Goal: Task Accomplishment & Management: Manage account settings

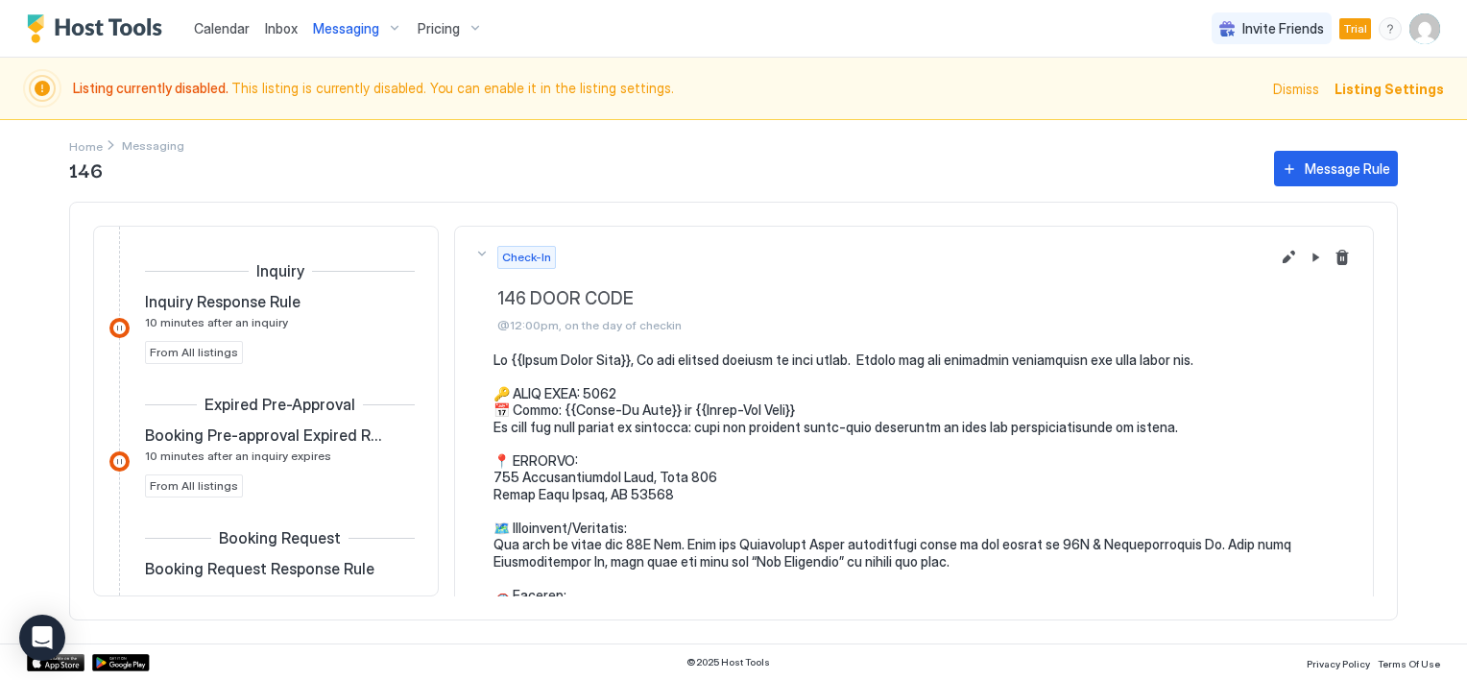
scroll to position [192, 0]
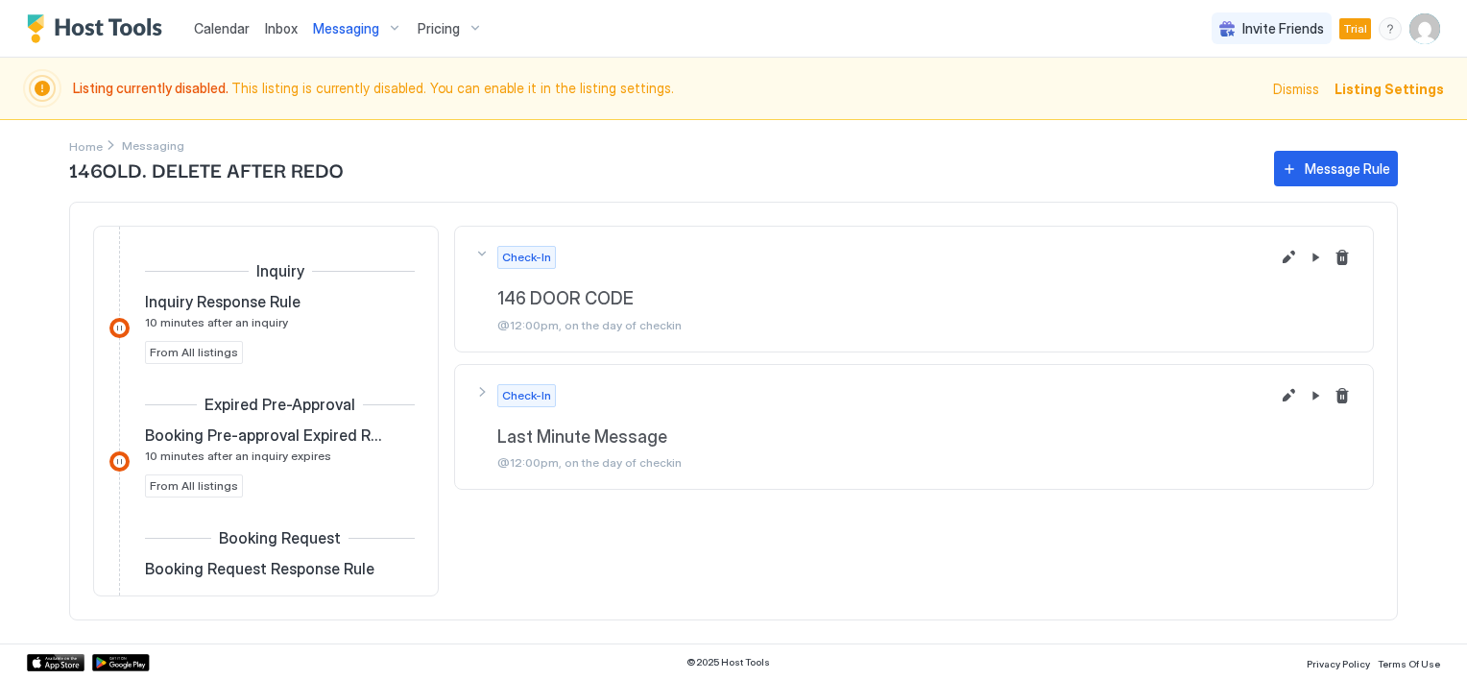
scroll to position [760, 0]
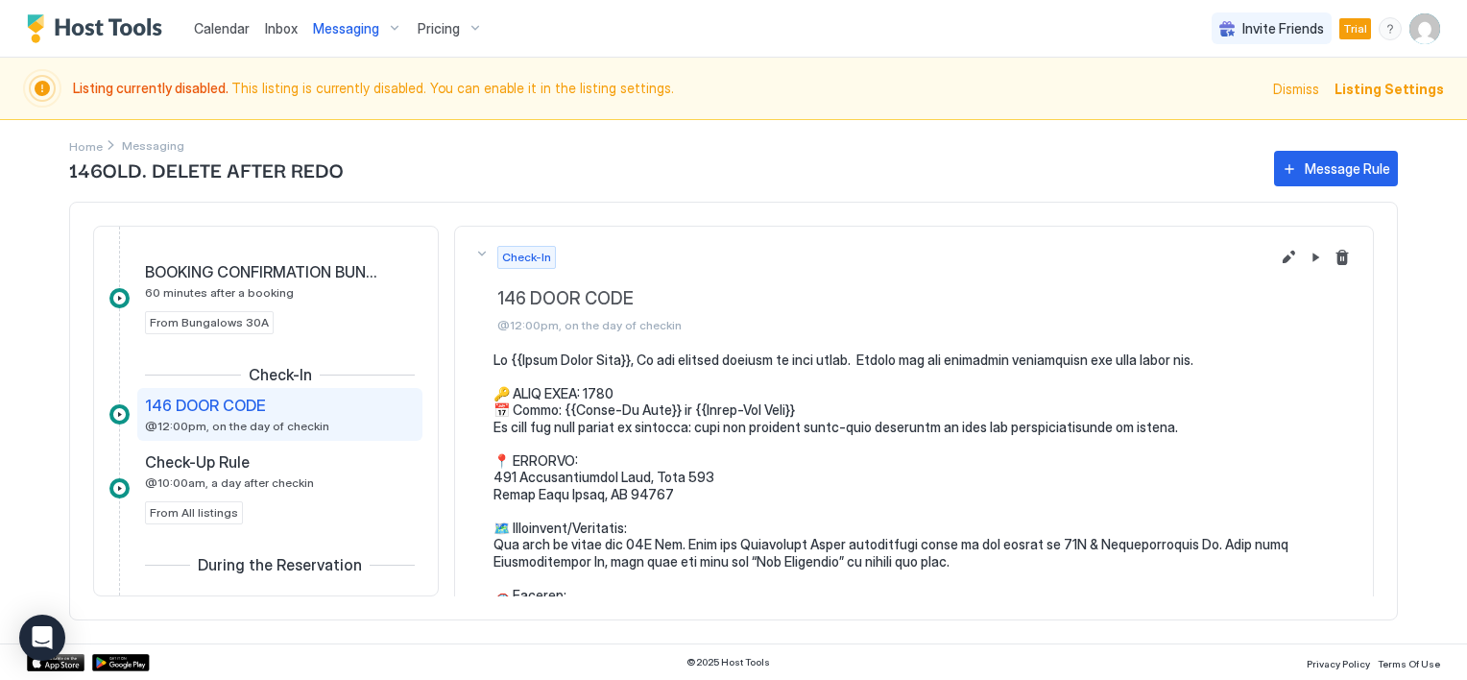
click at [265, 26] on span "Inbox" at bounding box center [281, 28] width 33 height 16
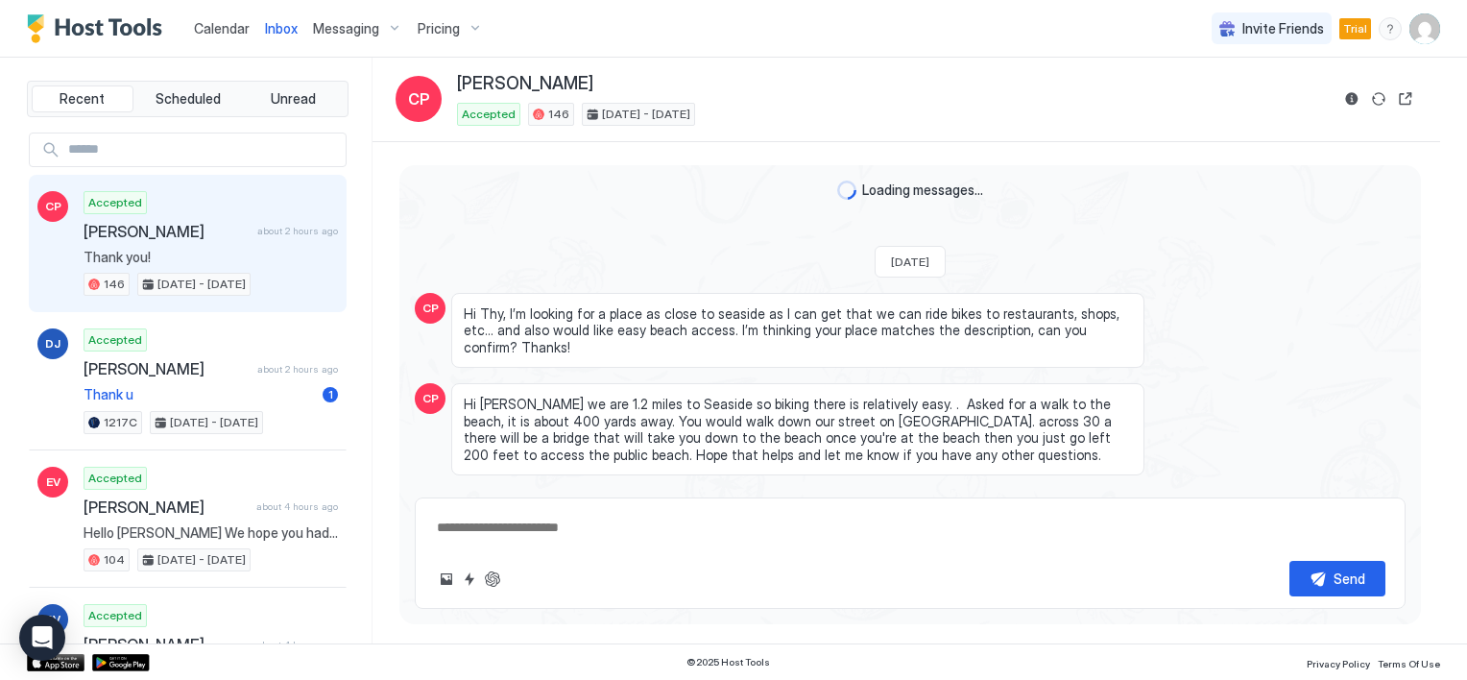
scroll to position [2662, 0]
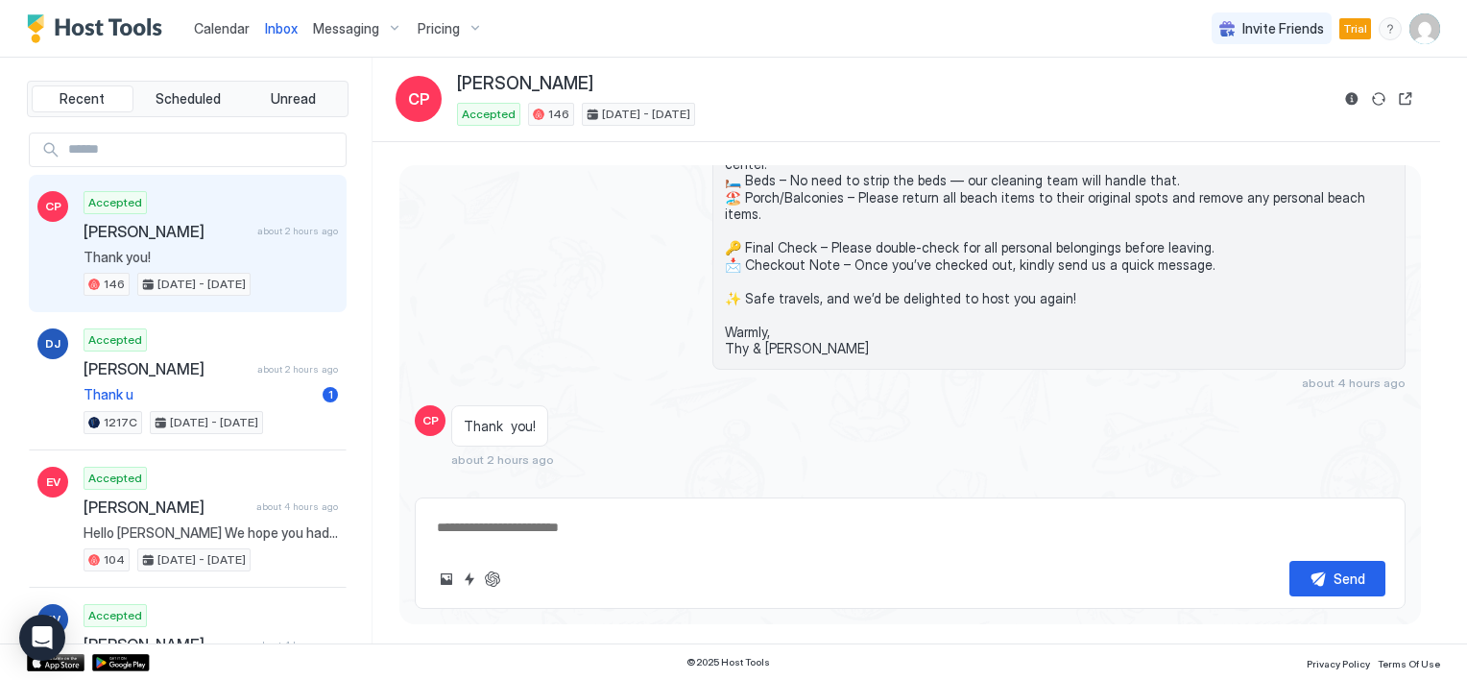
click at [169, 265] on div "Accepted Casey Pech about 2 hours ago Thank you! 146 Aug 29 - Sep 1, 2025" at bounding box center [211, 244] width 254 height 106
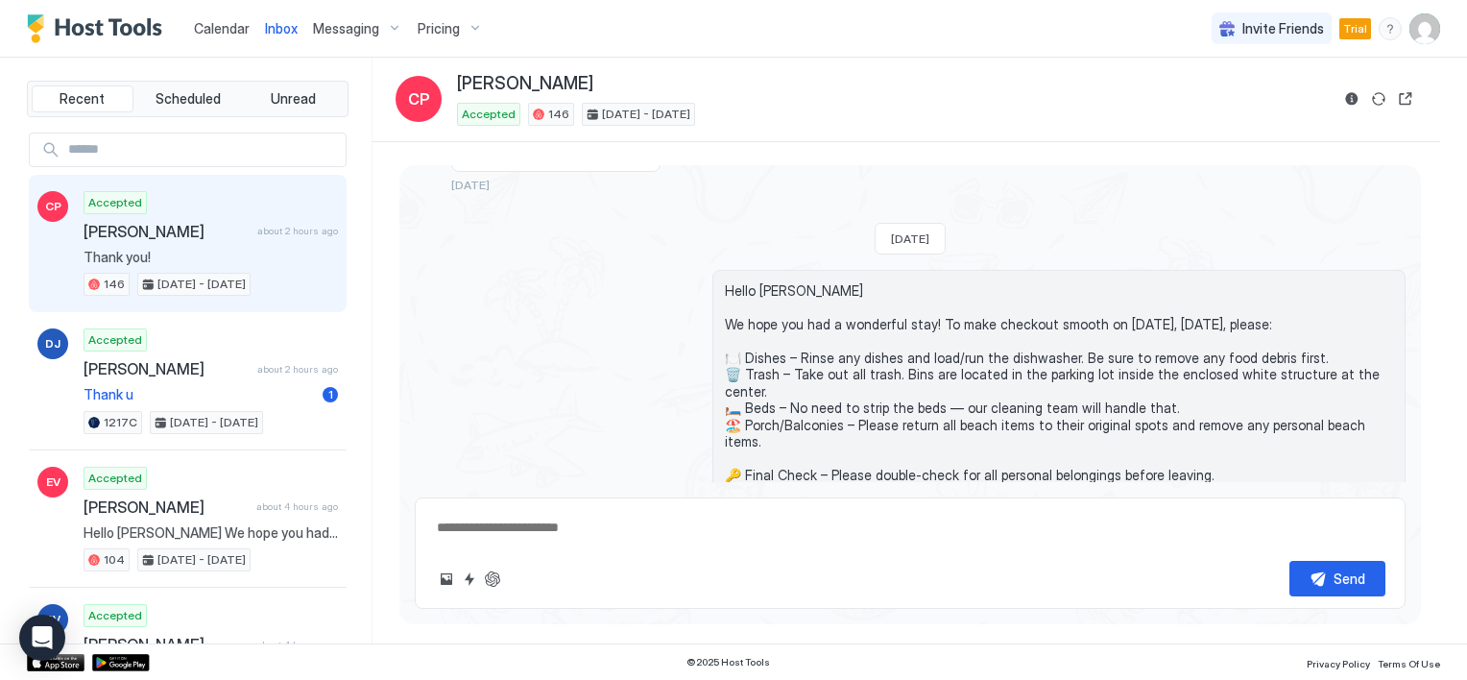
scroll to position [2375, 0]
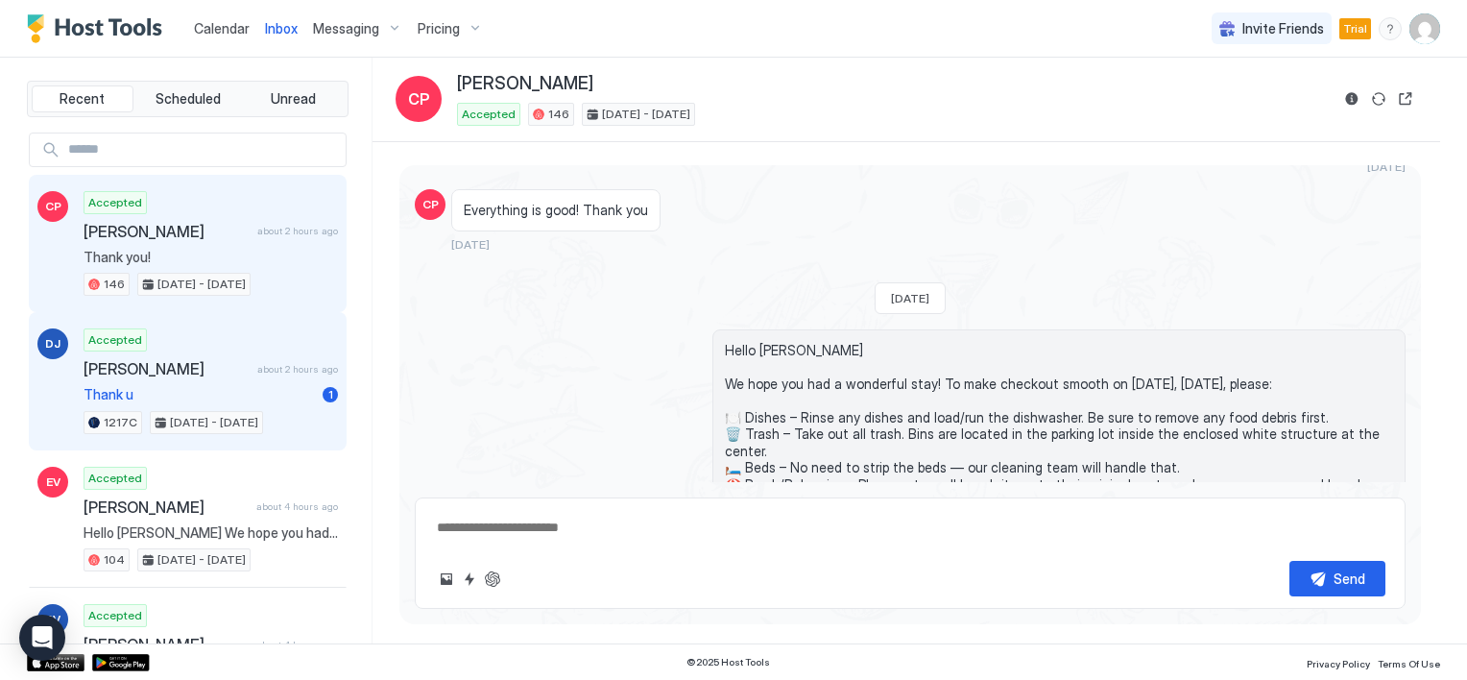
click at [131, 365] on span "Dawn Jacobia" at bounding box center [167, 368] width 166 height 19
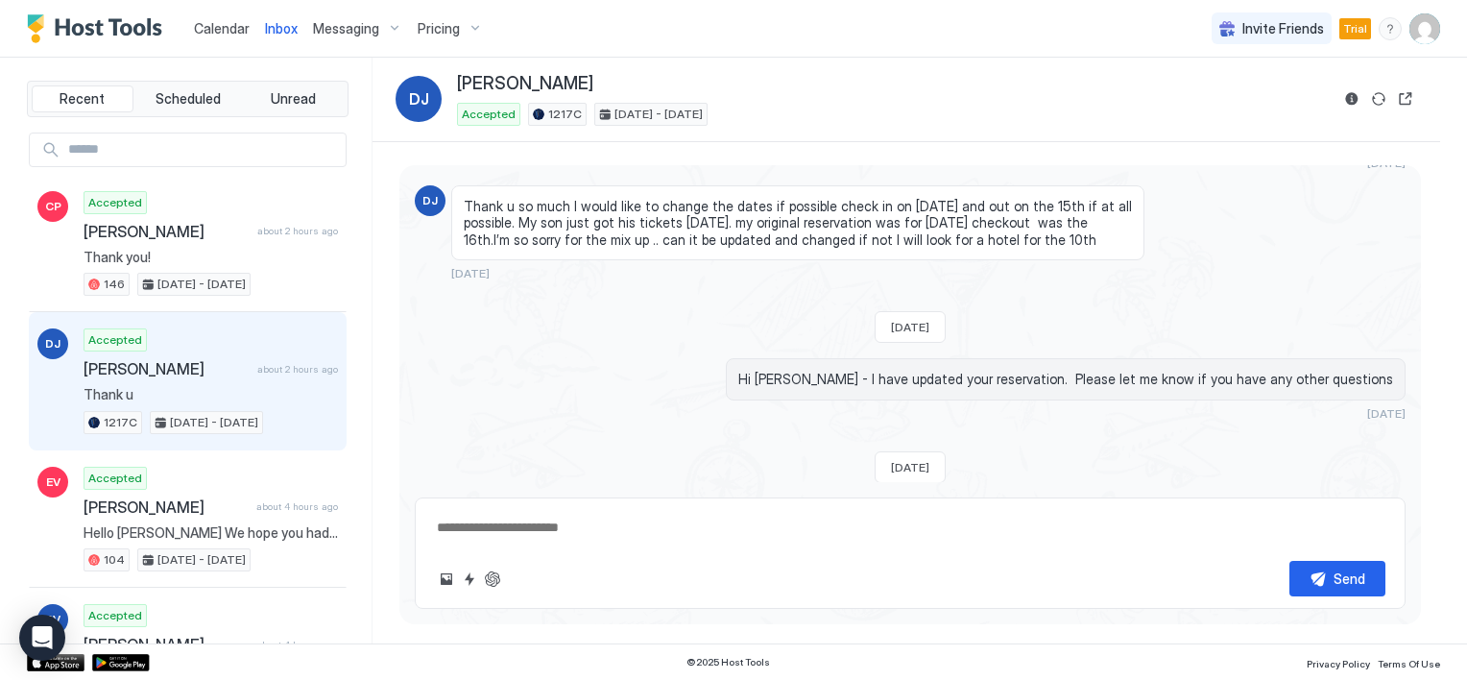
scroll to position [810, 0]
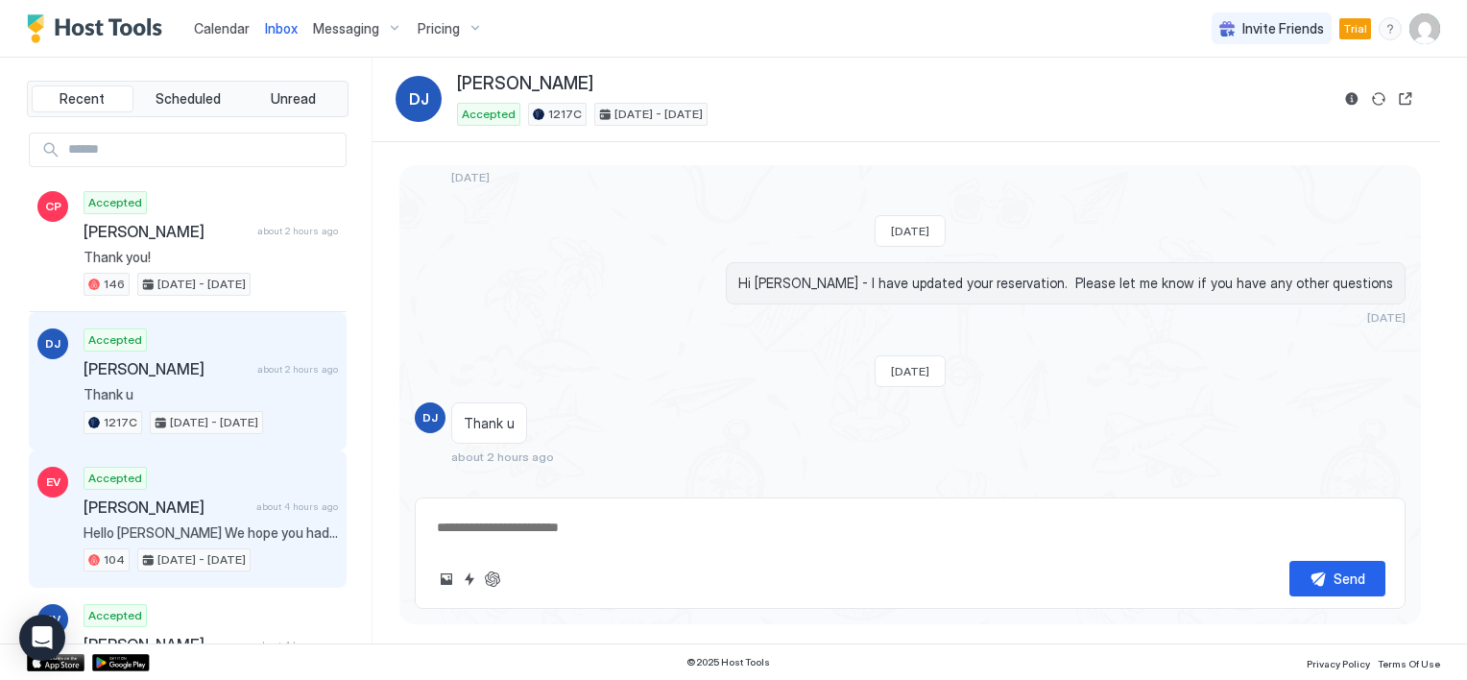
click at [246, 538] on div "Accepted Ethan Von about 4 hours ago Hello Ethan We hope you had a wonderful st…" at bounding box center [211, 520] width 254 height 106
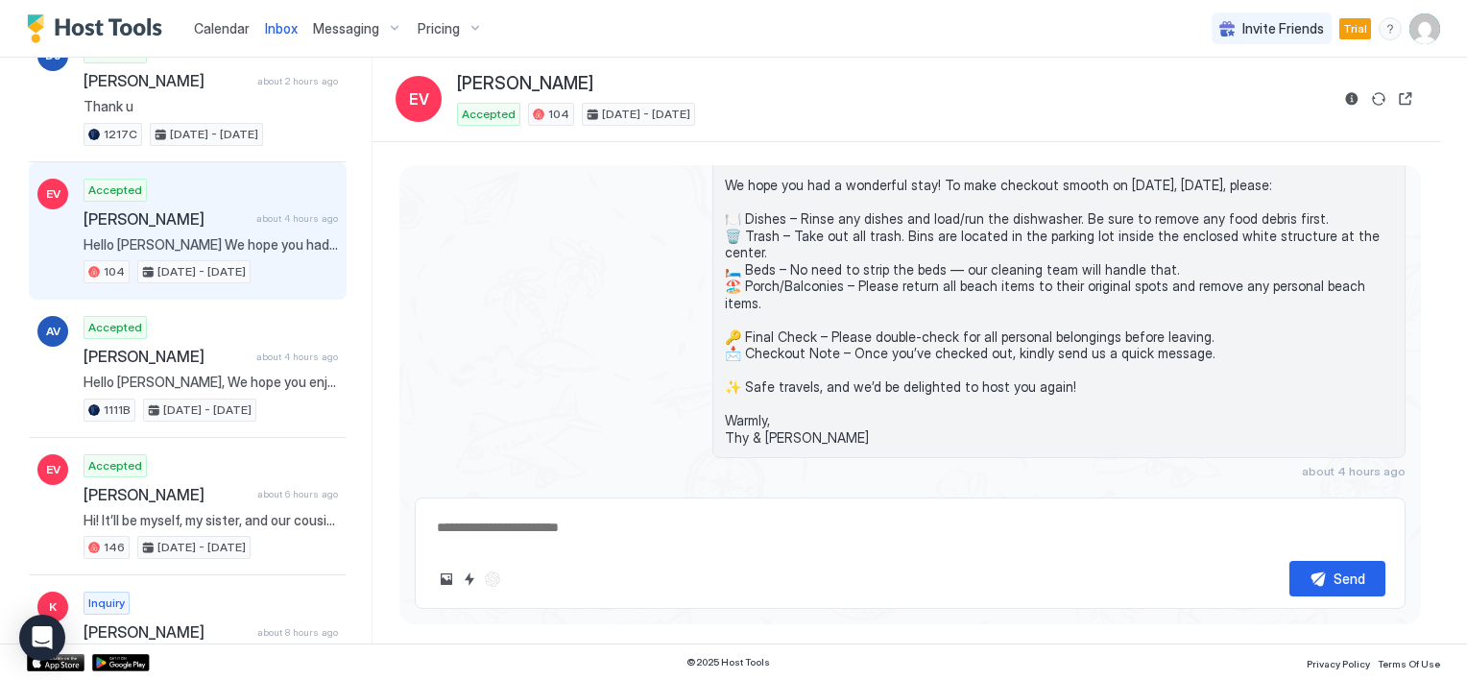
scroll to position [384, 0]
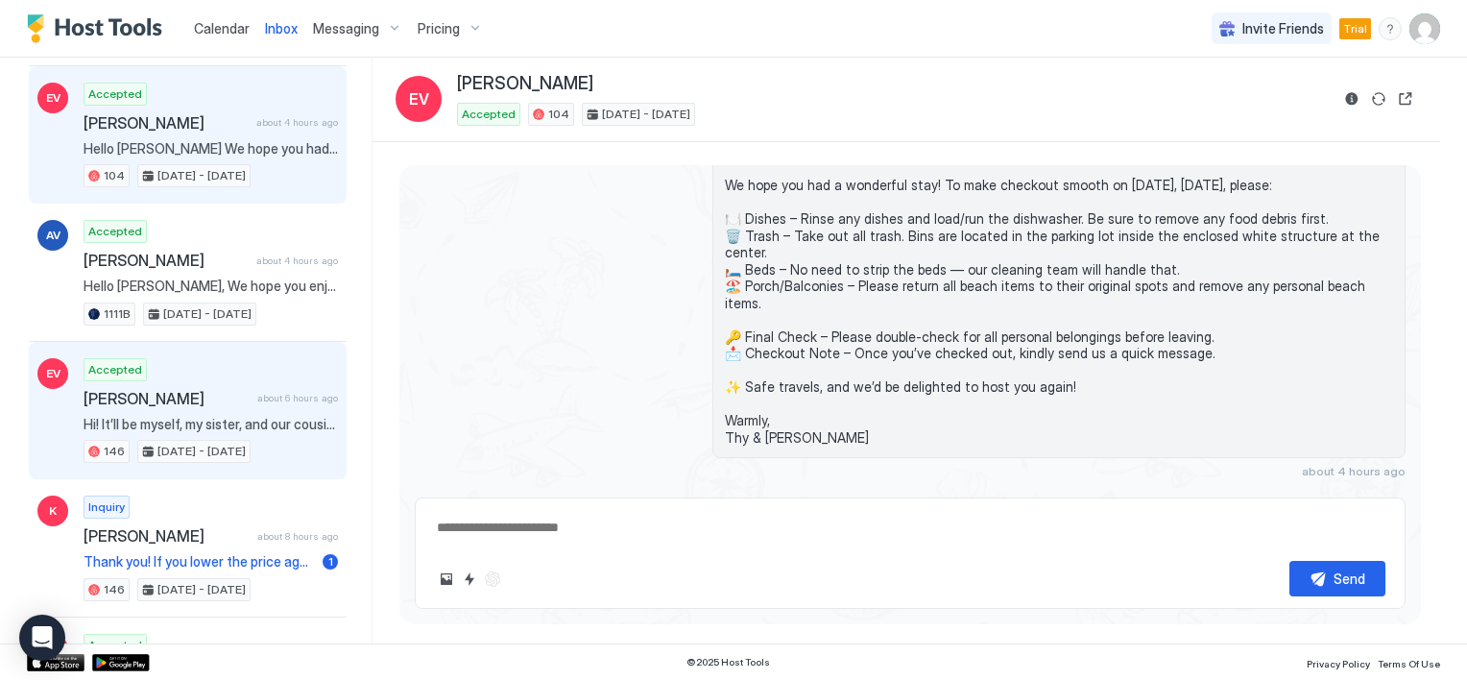
click at [253, 416] on span "Hi! It’ll be myself, my sister, and our cousin for the race that weekend. Thank…" at bounding box center [211, 424] width 254 height 17
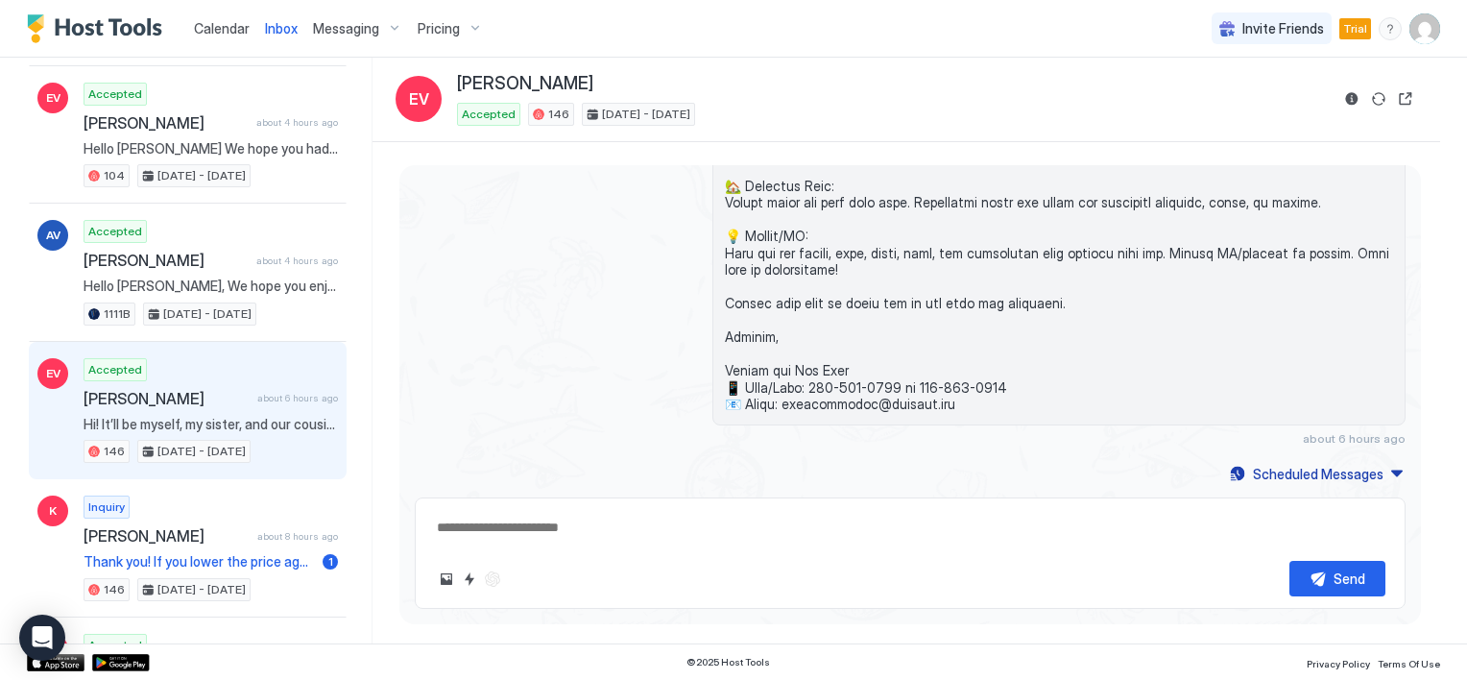
scroll to position [1466, 0]
type textarea "*"
click at [234, 23] on span "Calendar" at bounding box center [222, 28] width 56 height 16
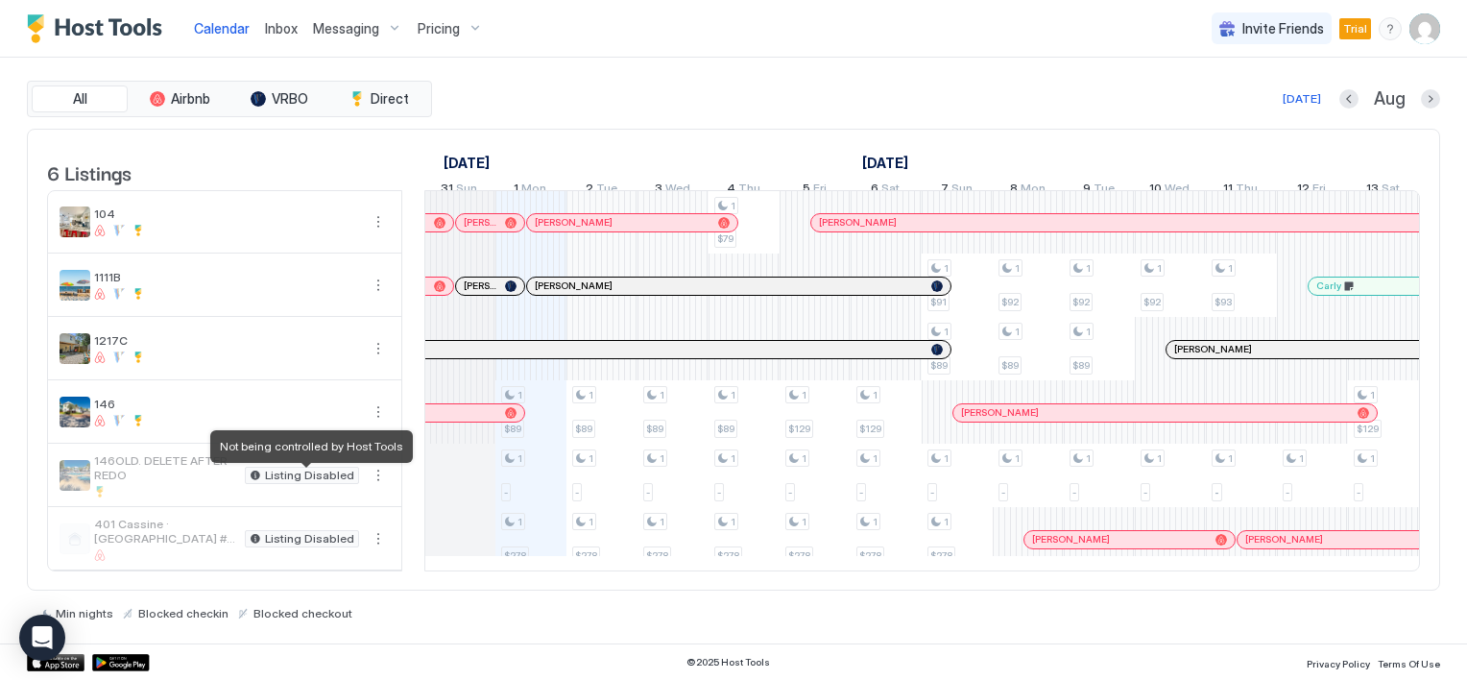
scroll to position [8, 0]
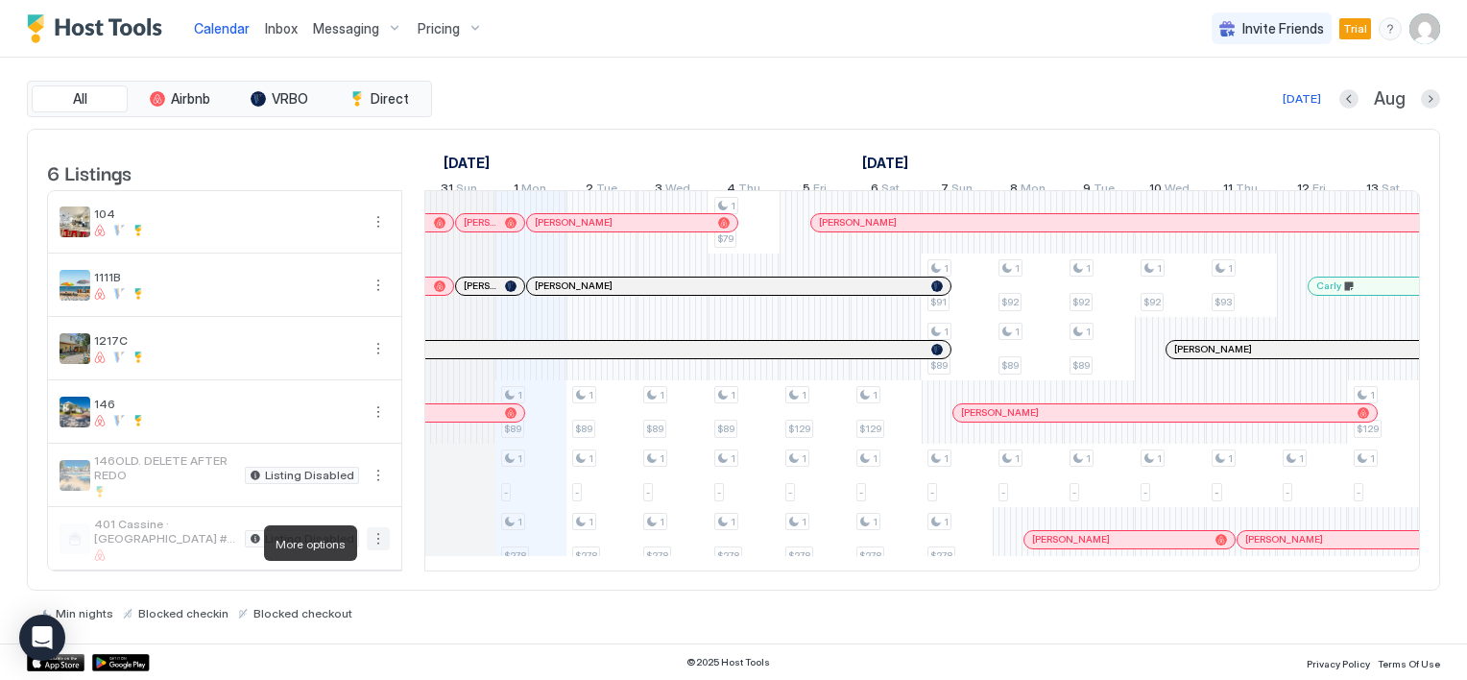
click at [376, 545] on button "More options" at bounding box center [378, 538] width 23 height 23
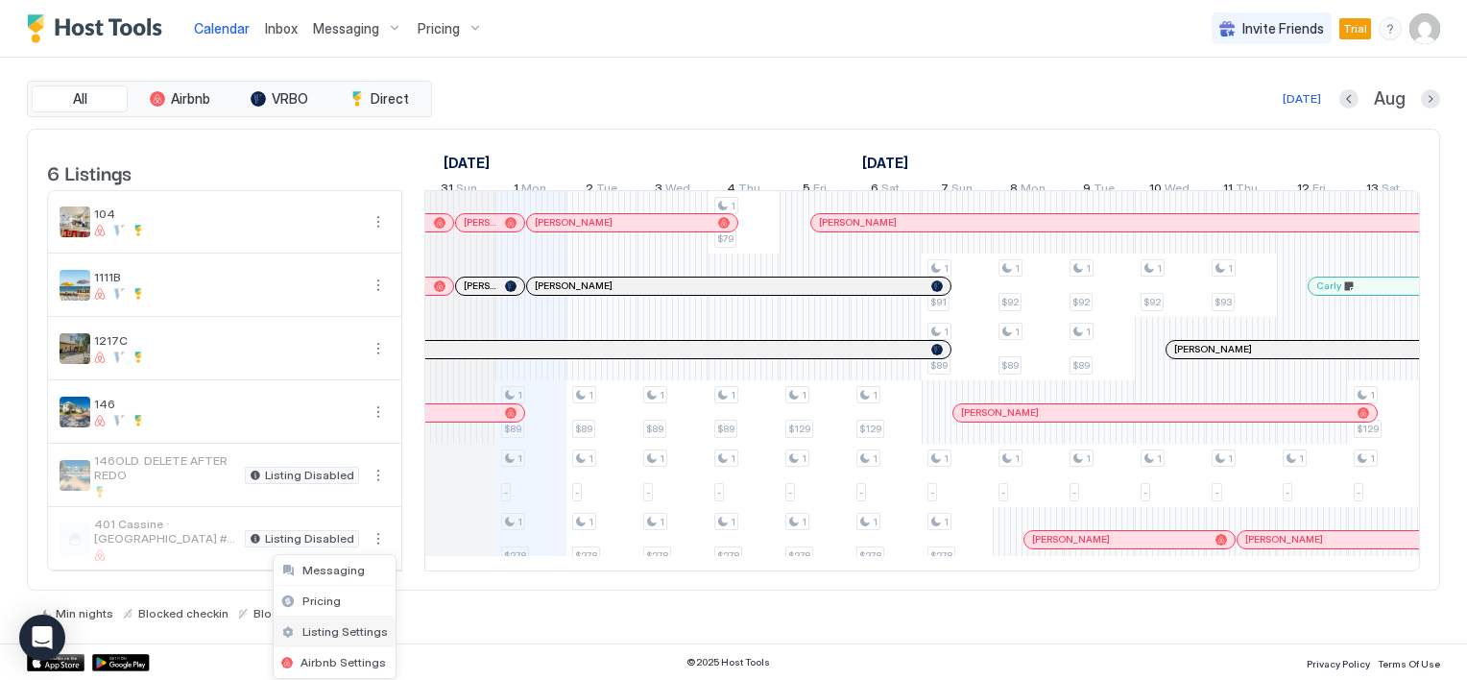
click at [351, 622] on div "Listing Settings" at bounding box center [335, 631] width 122 height 31
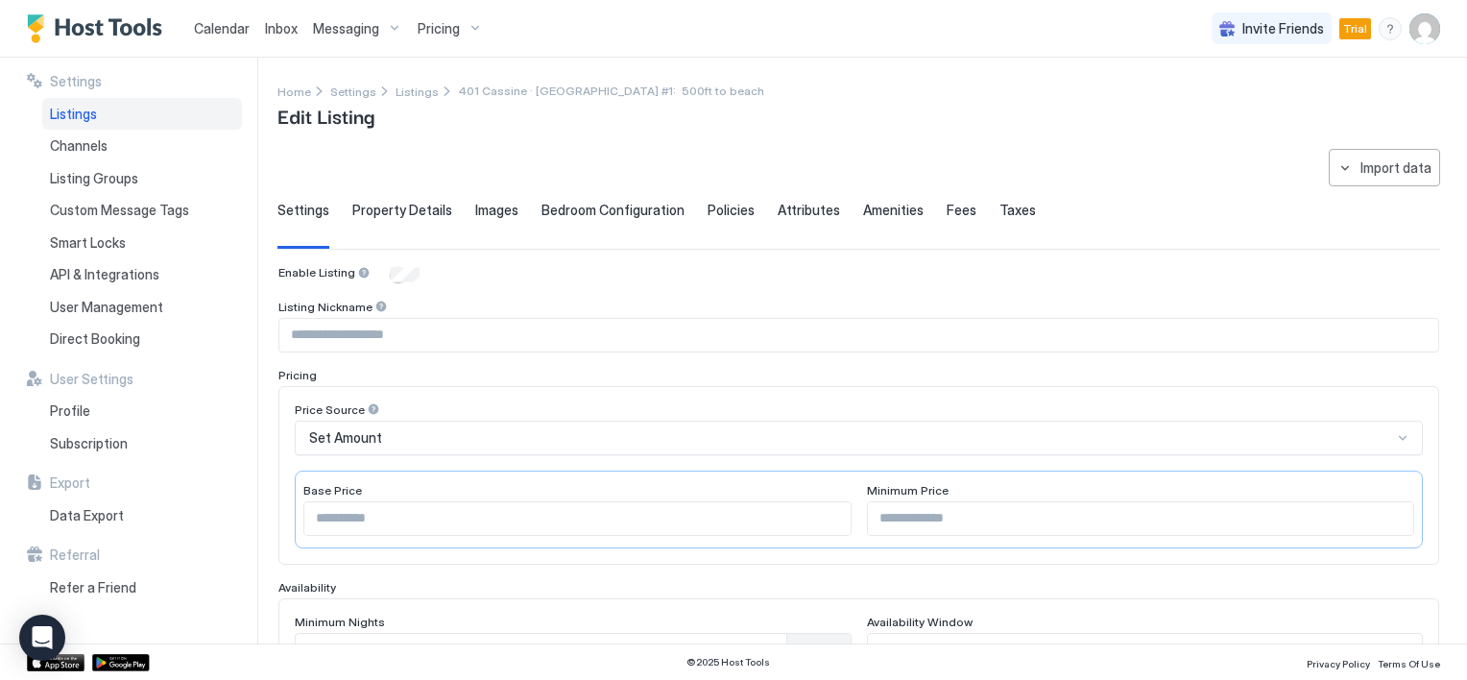
click at [411, 206] on span "Property Details" at bounding box center [402, 210] width 100 height 17
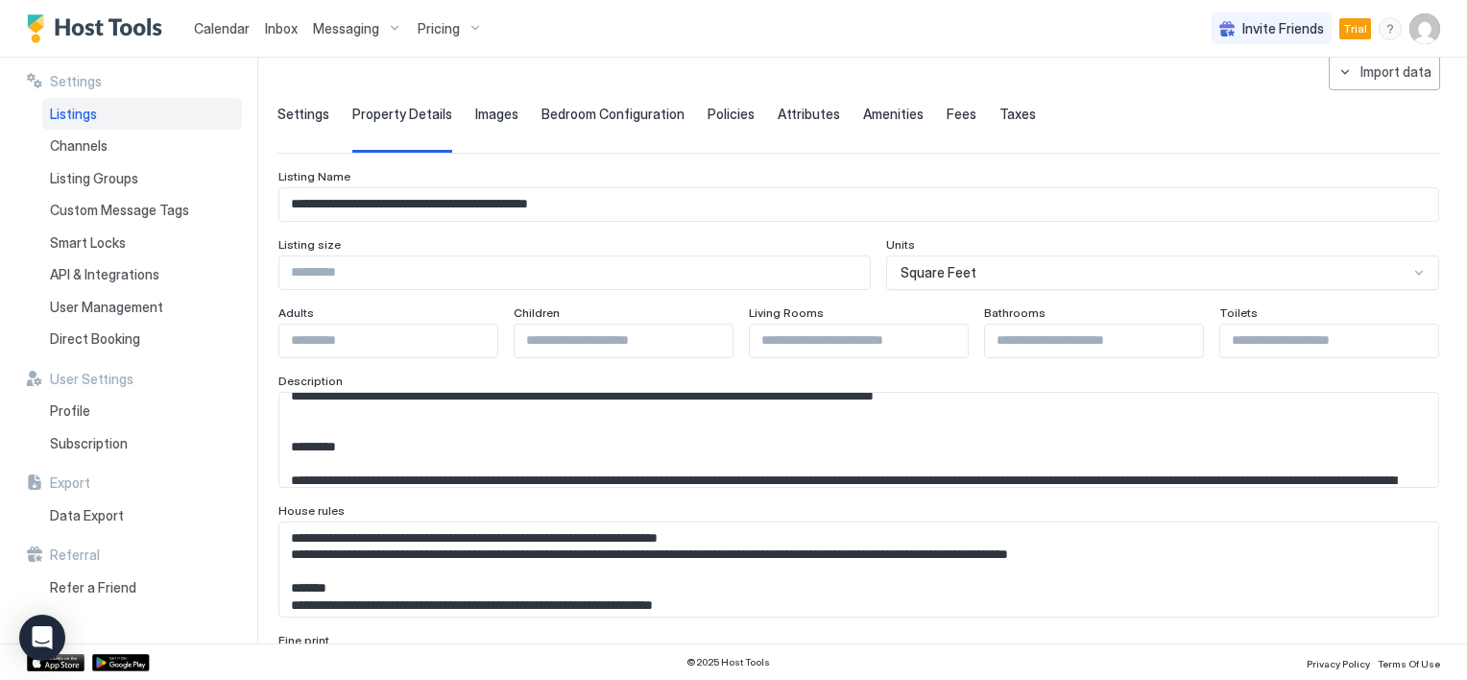
scroll to position [480, 0]
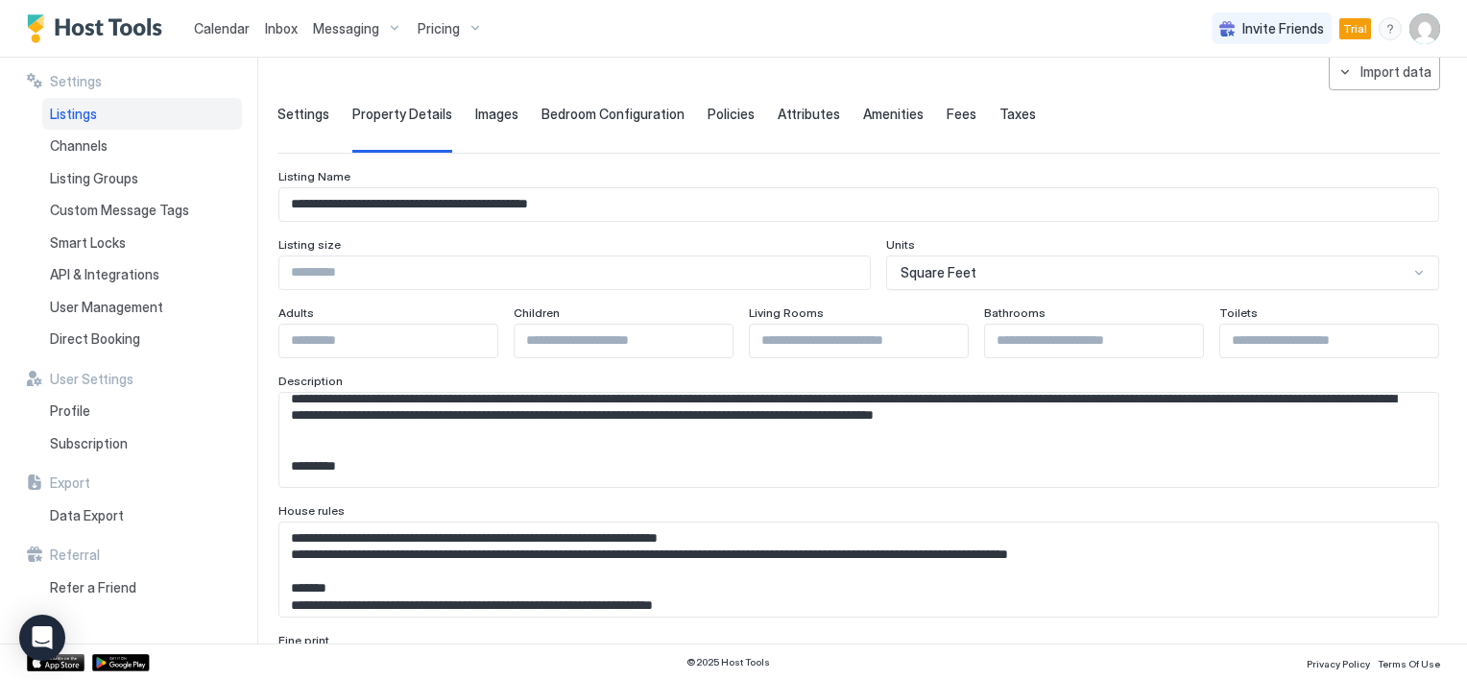
click at [495, 124] on div "Images" at bounding box center [496, 129] width 43 height 47
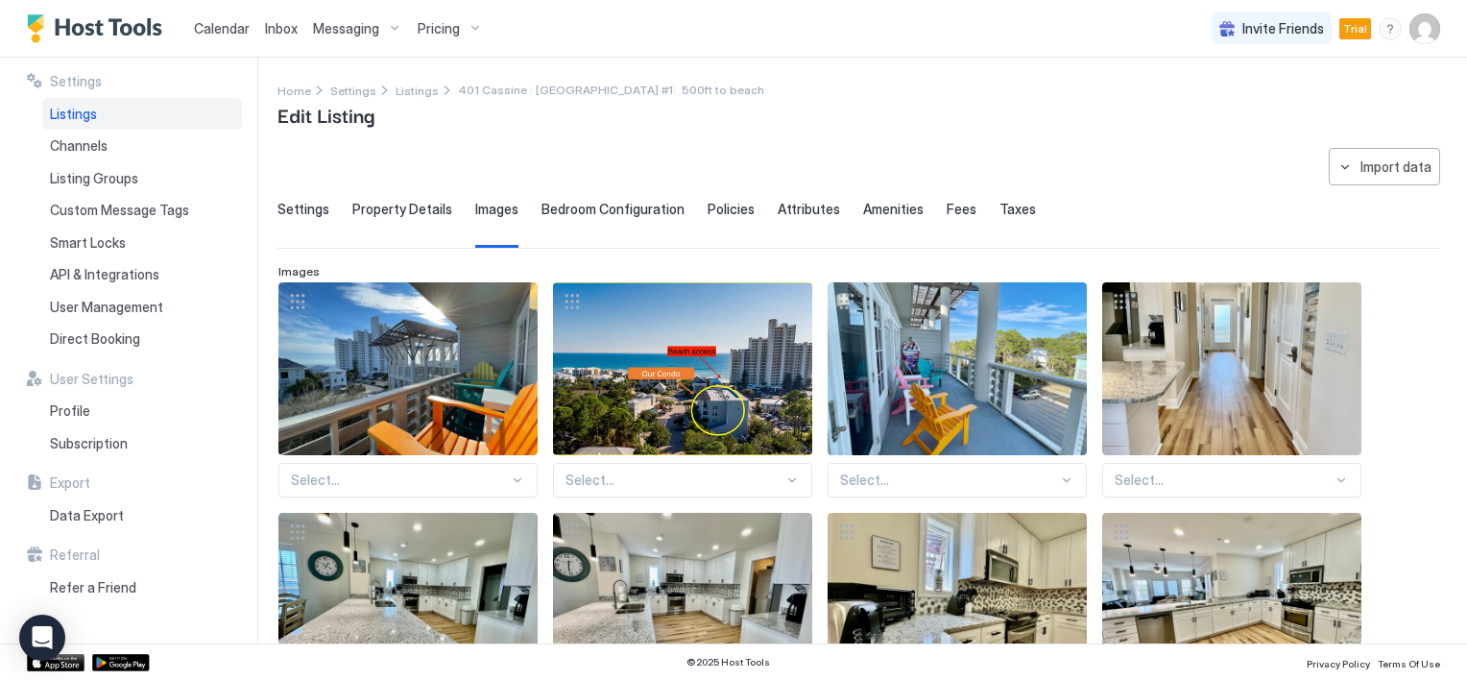
scroll to position [0, 0]
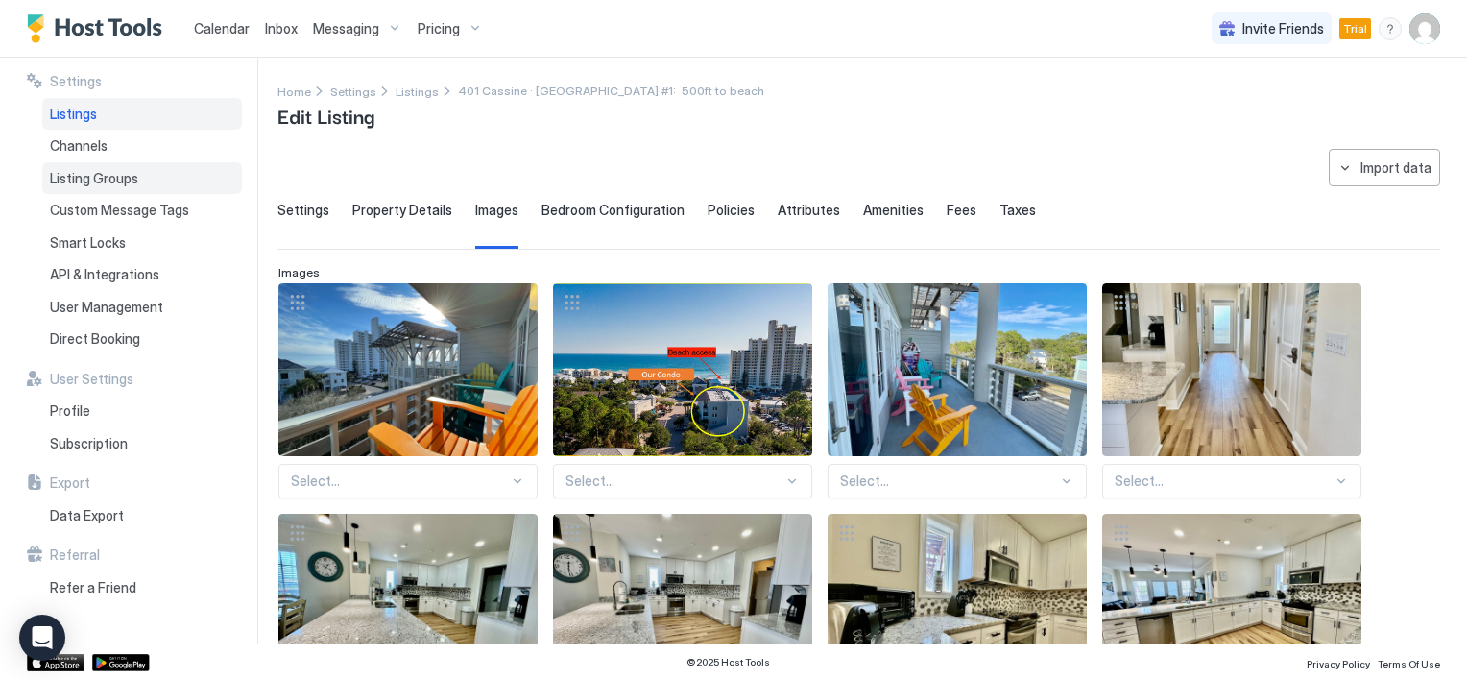
drag, startPoint x: 81, startPoint y: 119, endPoint x: 127, endPoint y: 163, distance: 63.8
click at [81, 119] on span "Listings" at bounding box center [73, 114] width 47 height 17
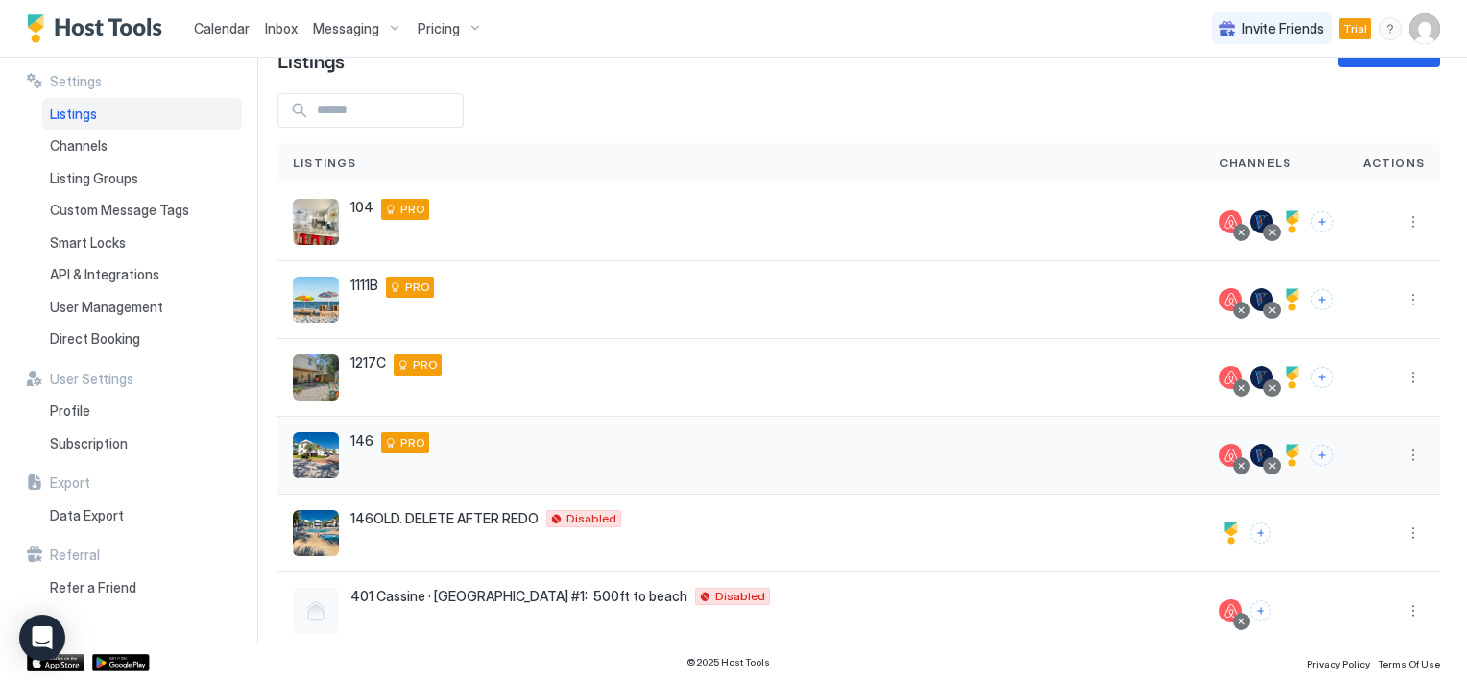
scroll to position [84, 0]
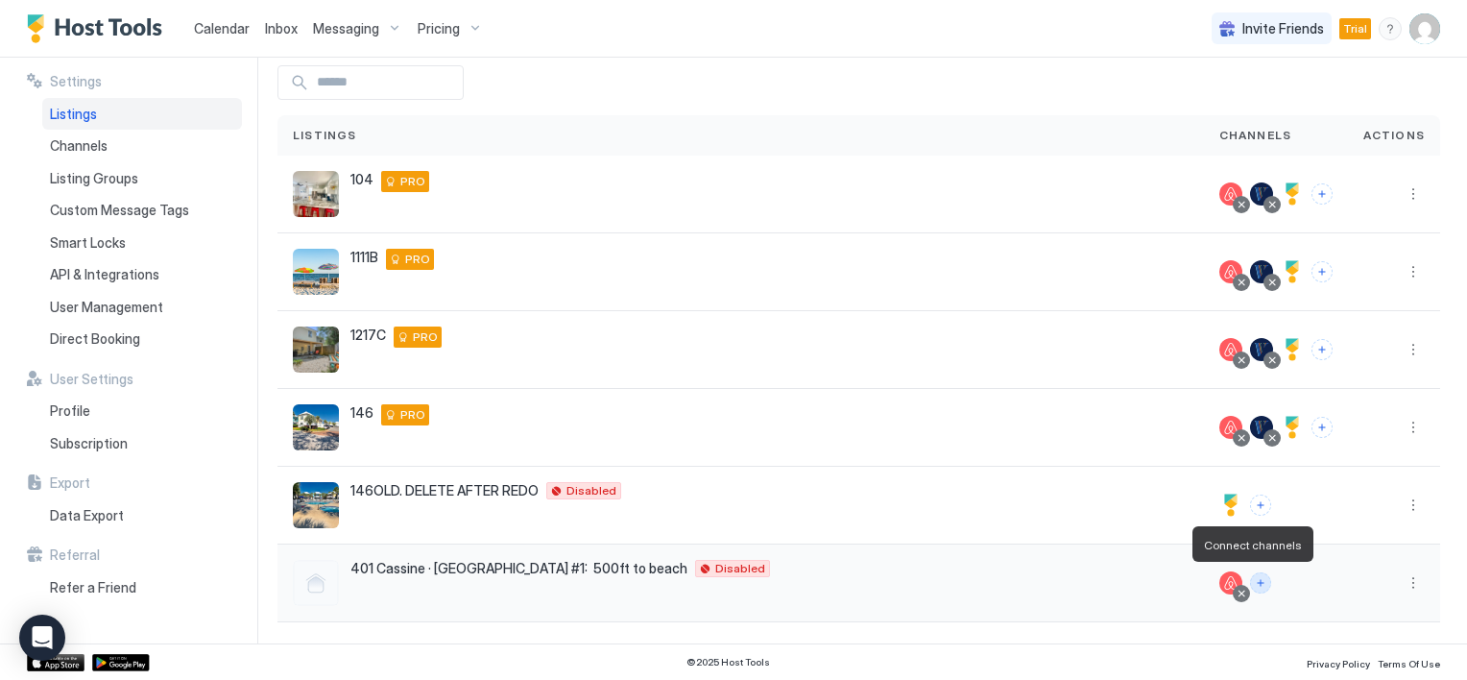
click at [1250, 579] on button "Connect channels" at bounding box center [1260, 582] width 21 height 21
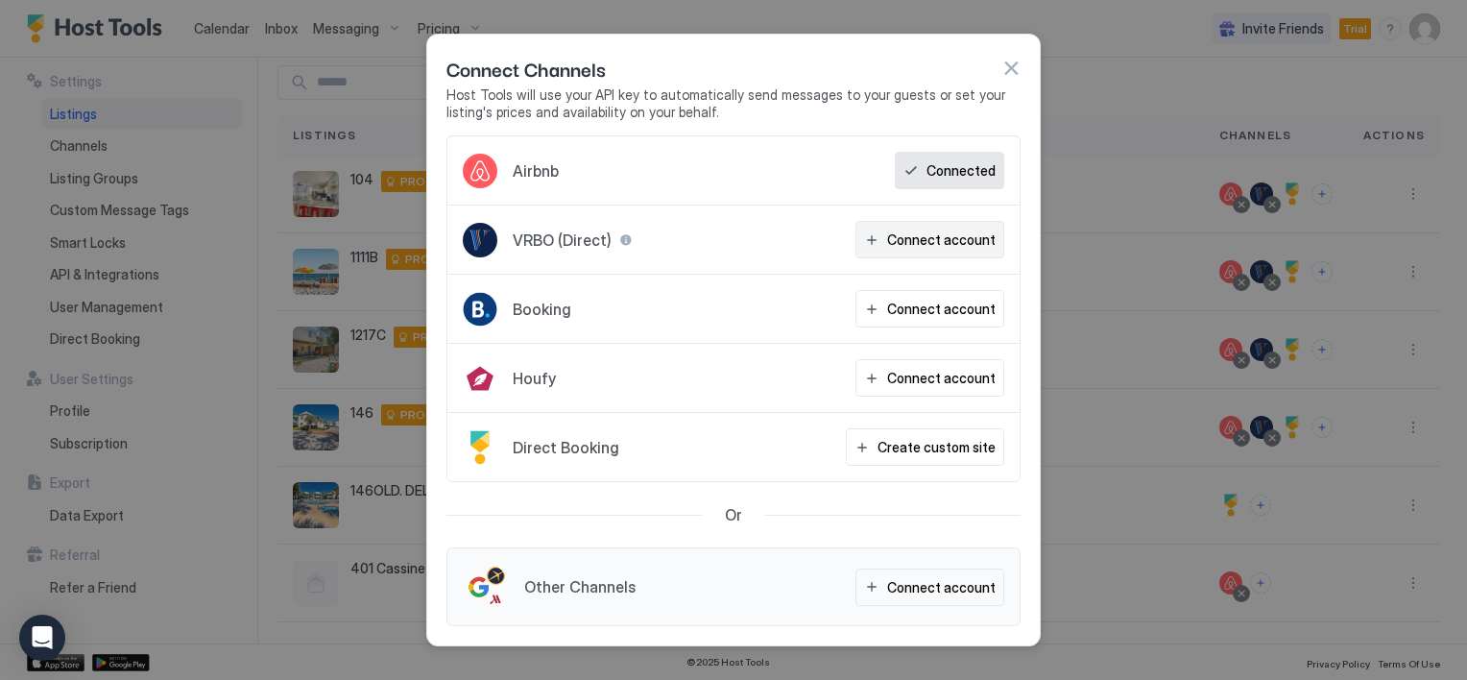
click at [877, 238] on button "Connect account" at bounding box center [929, 239] width 149 height 37
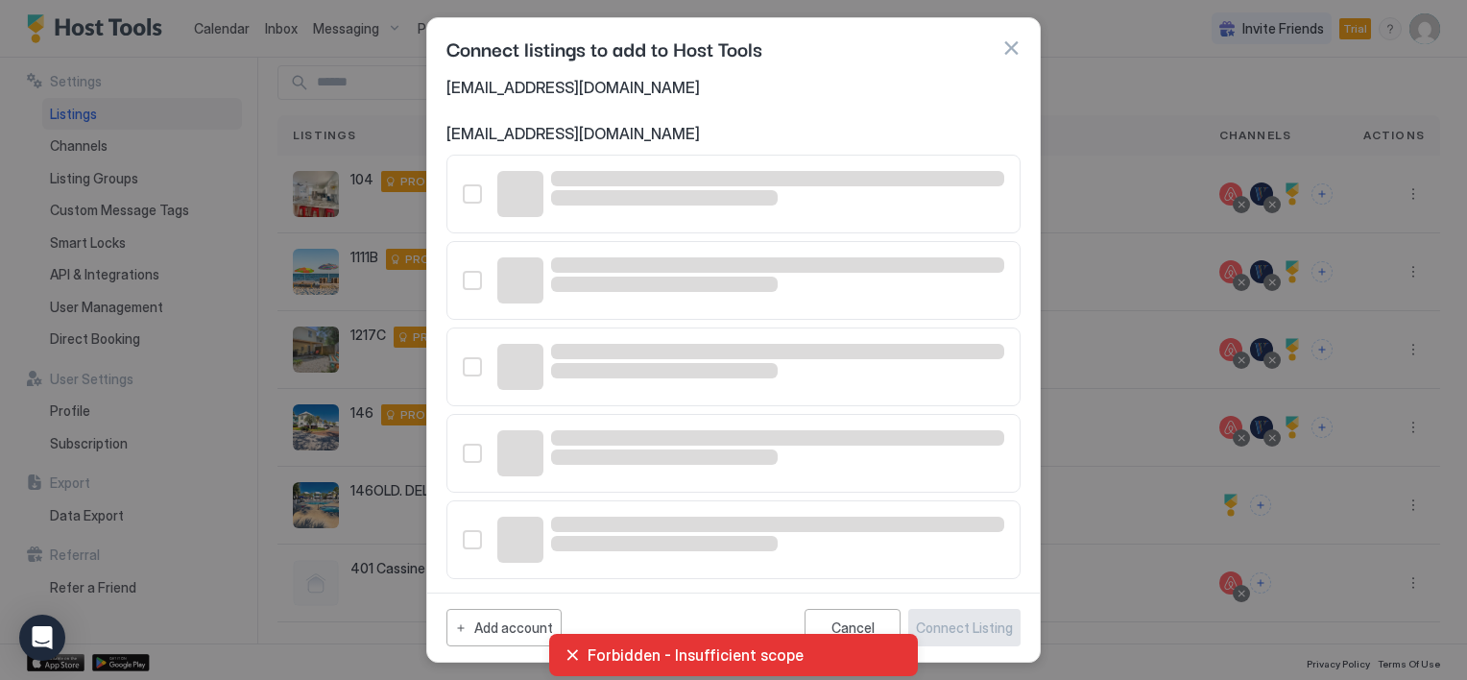
click at [630, 91] on span "cassinestationhoward@gmail.com" at bounding box center [733, 87] width 574 height 19
click at [573, 656] on div "Forbidden - Insufficient scope" at bounding box center [733, 654] width 338 height 19
click at [572, 654] on div "Forbidden - Insufficient scope" at bounding box center [733, 654] width 338 height 19
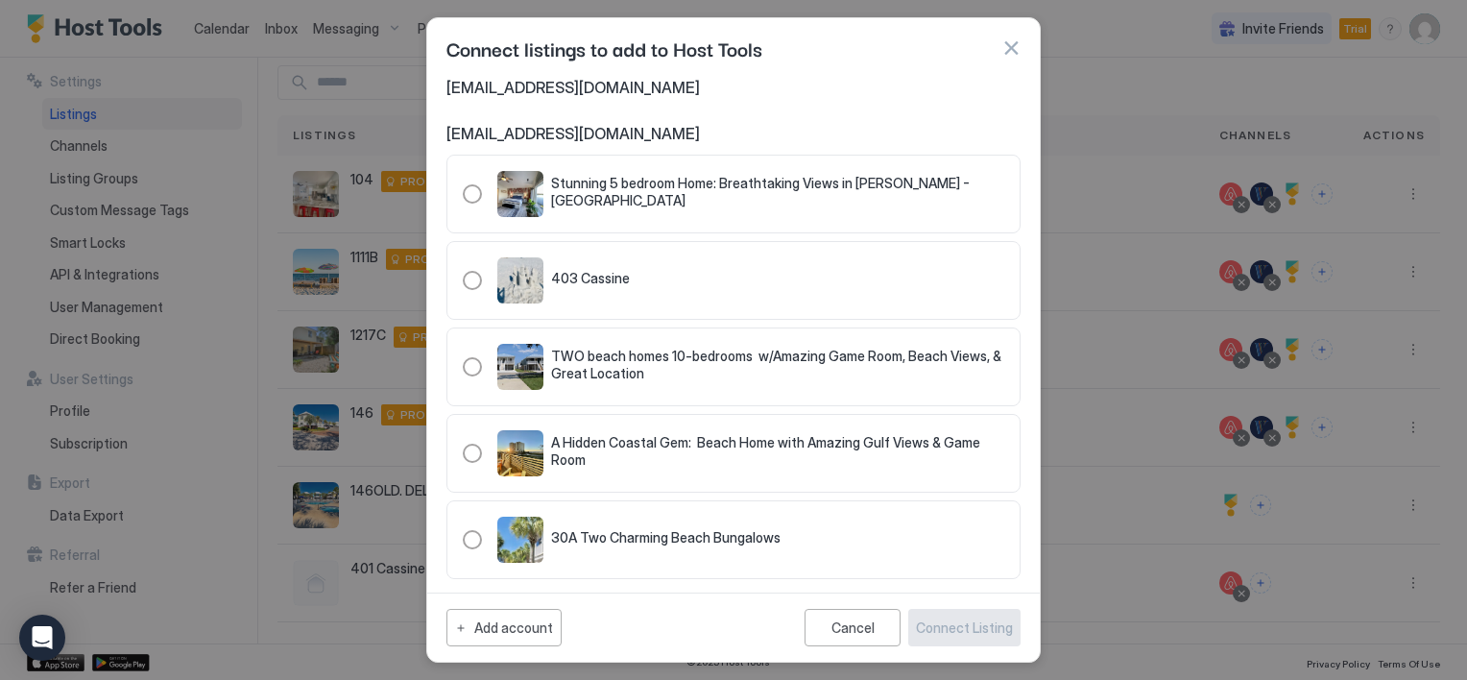
click at [636, 89] on span "cassinestationhoward@gmail.com" at bounding box center [733, 87] width 574 height 19
click at [529, 618] on div "Add account" at bounding box center [513, 627] width 79 height 20
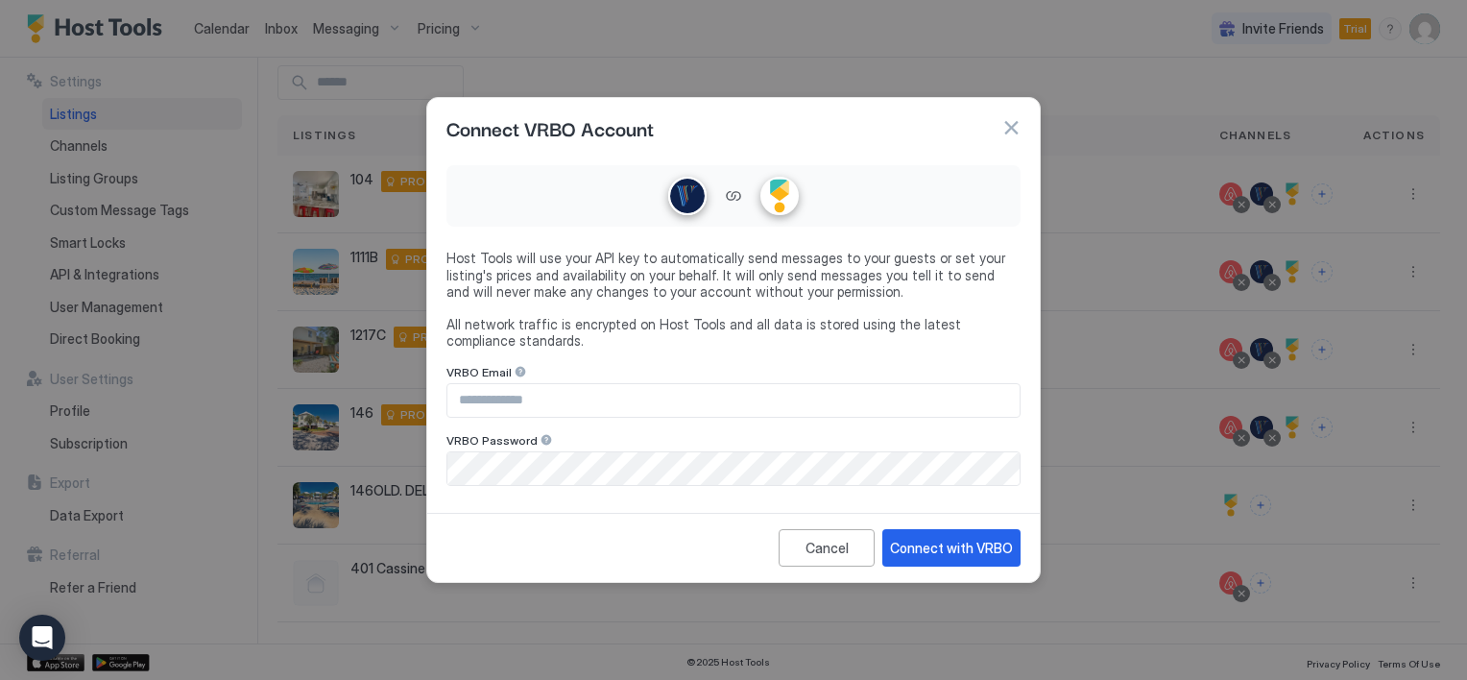
click at [543, 399] on input "Input Field" at bounding box center [733, 400] width 572 height 33
type input "**********"
click at [922, 541] on div "Connect with VRBO" at bounding box center [951, 548] width 123 height 20
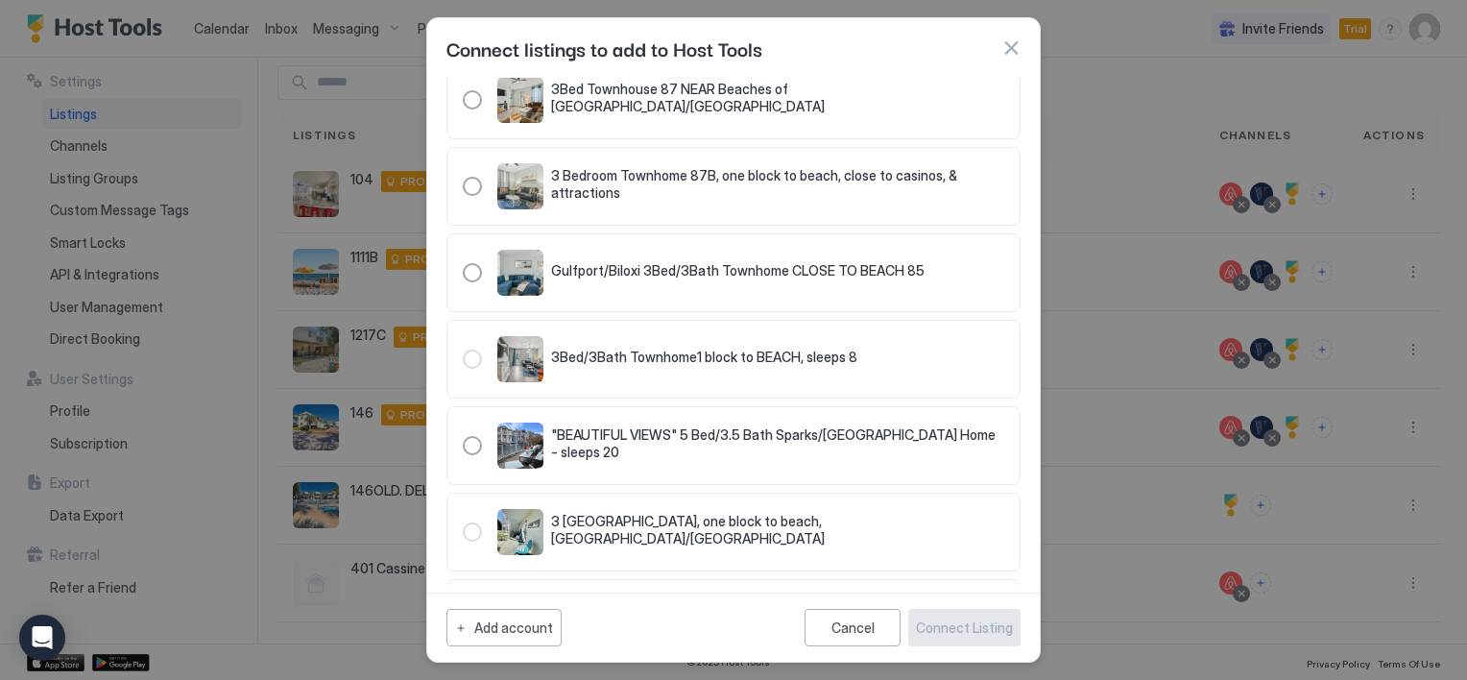
scroll to position [1472, 0]
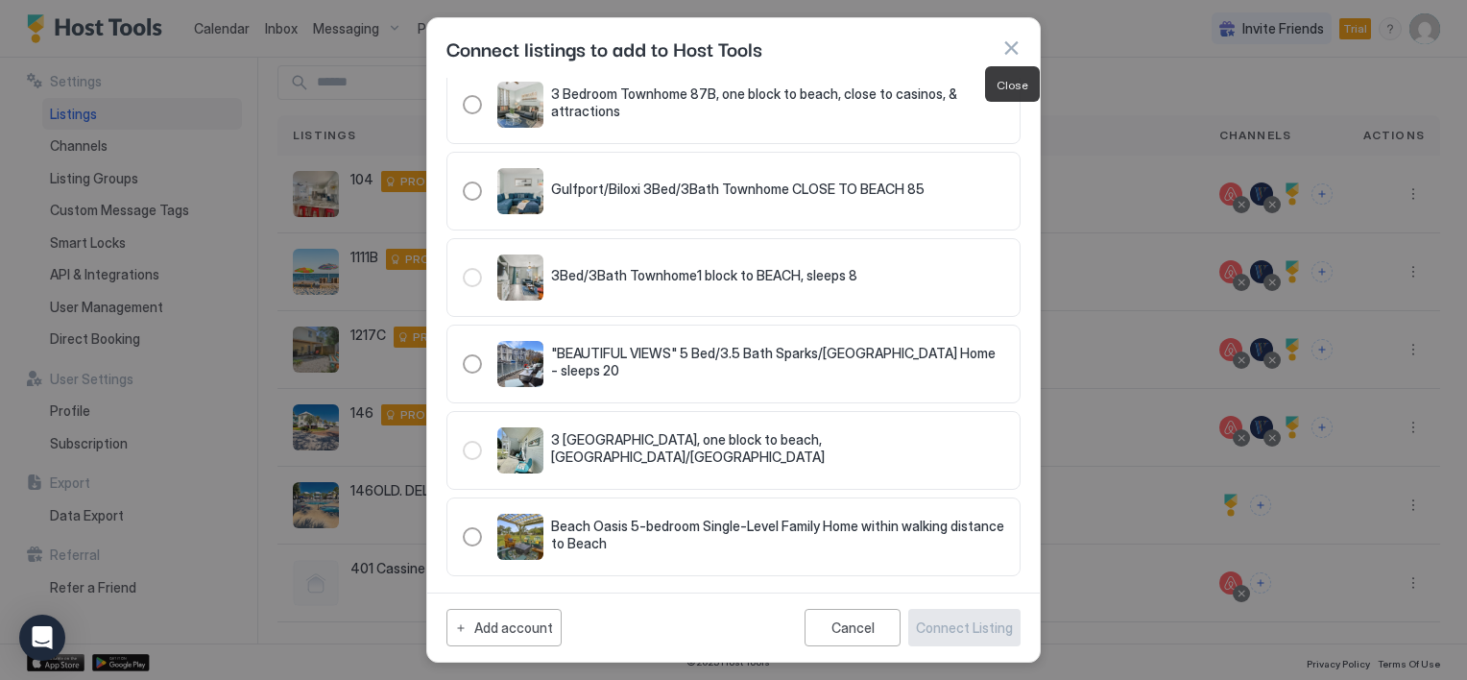
click at [1007, 47] on button "button" at bounding box center [1010, 47] width 19 height 19
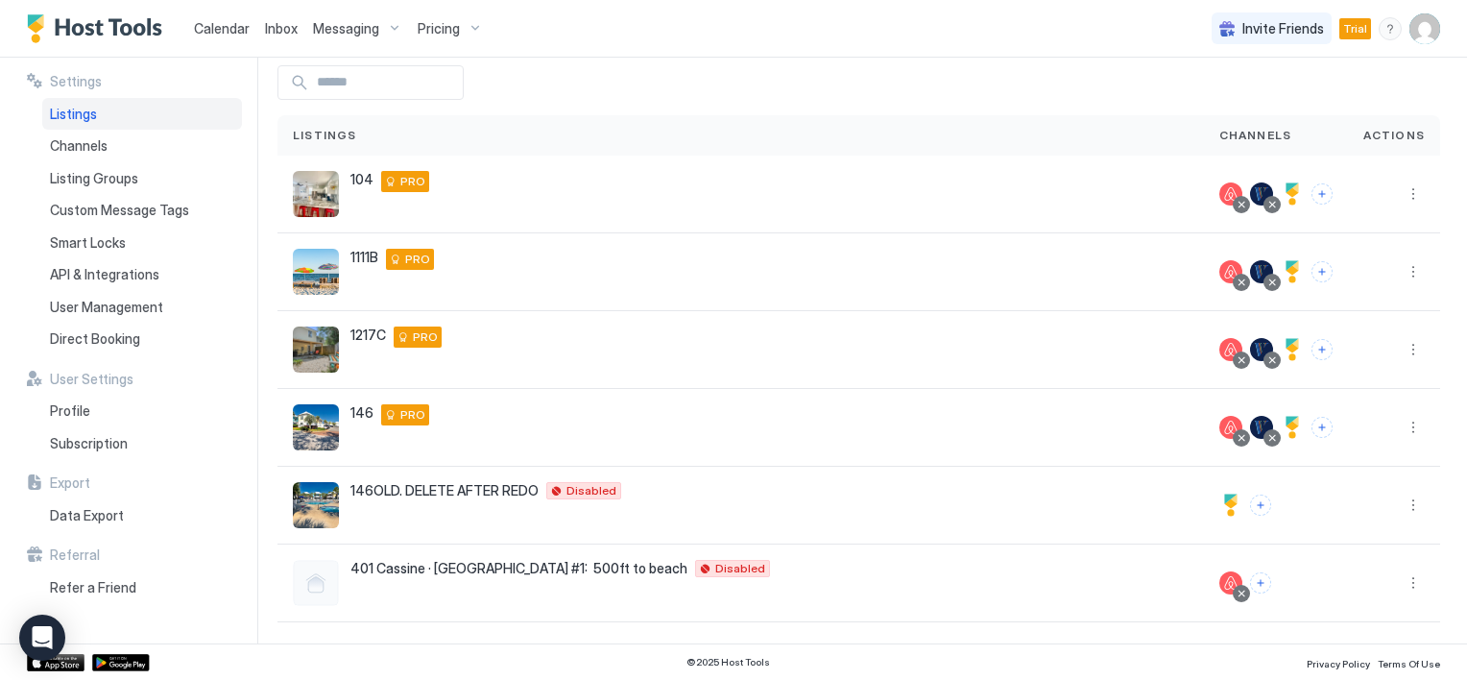
click at [1431, 37] on img "User profile" at bounding box center [1424, 28] width 31 height 31
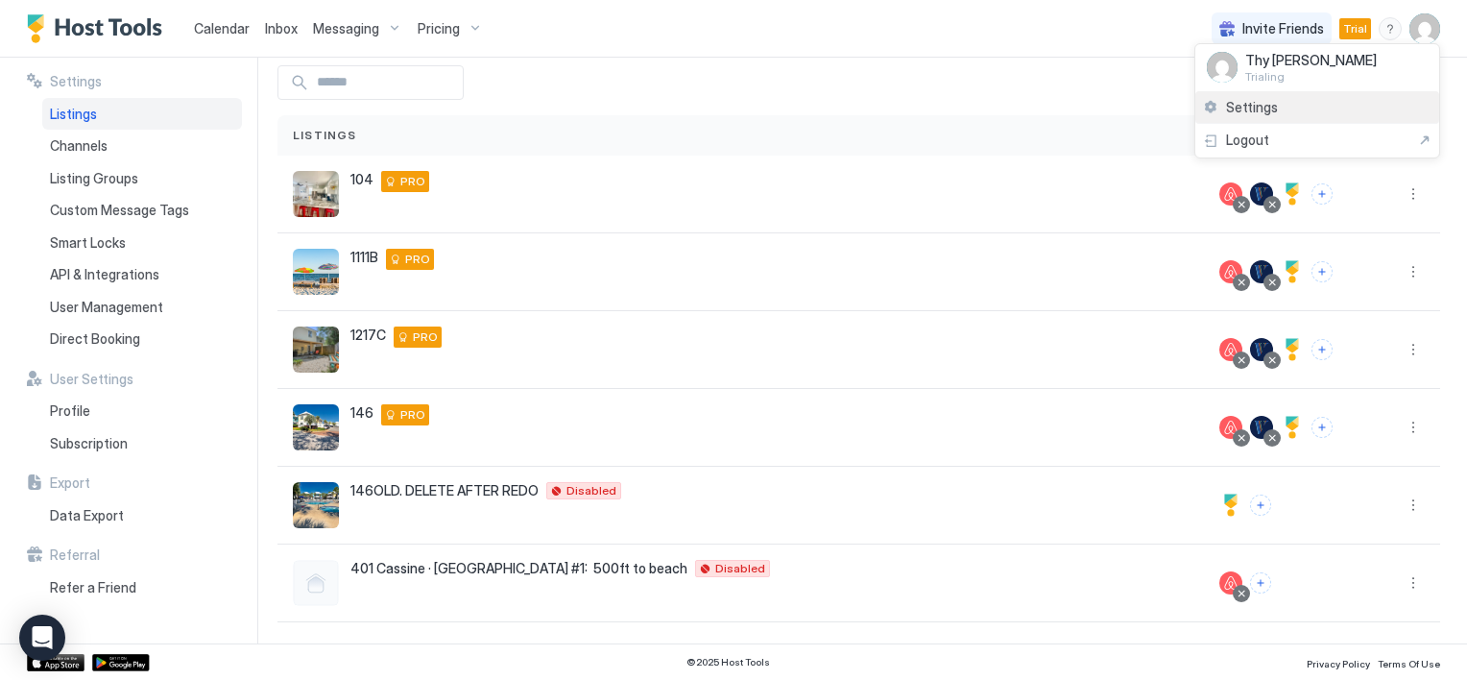
click at [1260, 108] on span "Settings" at bounding box center [1252, 107] width 52 height 17
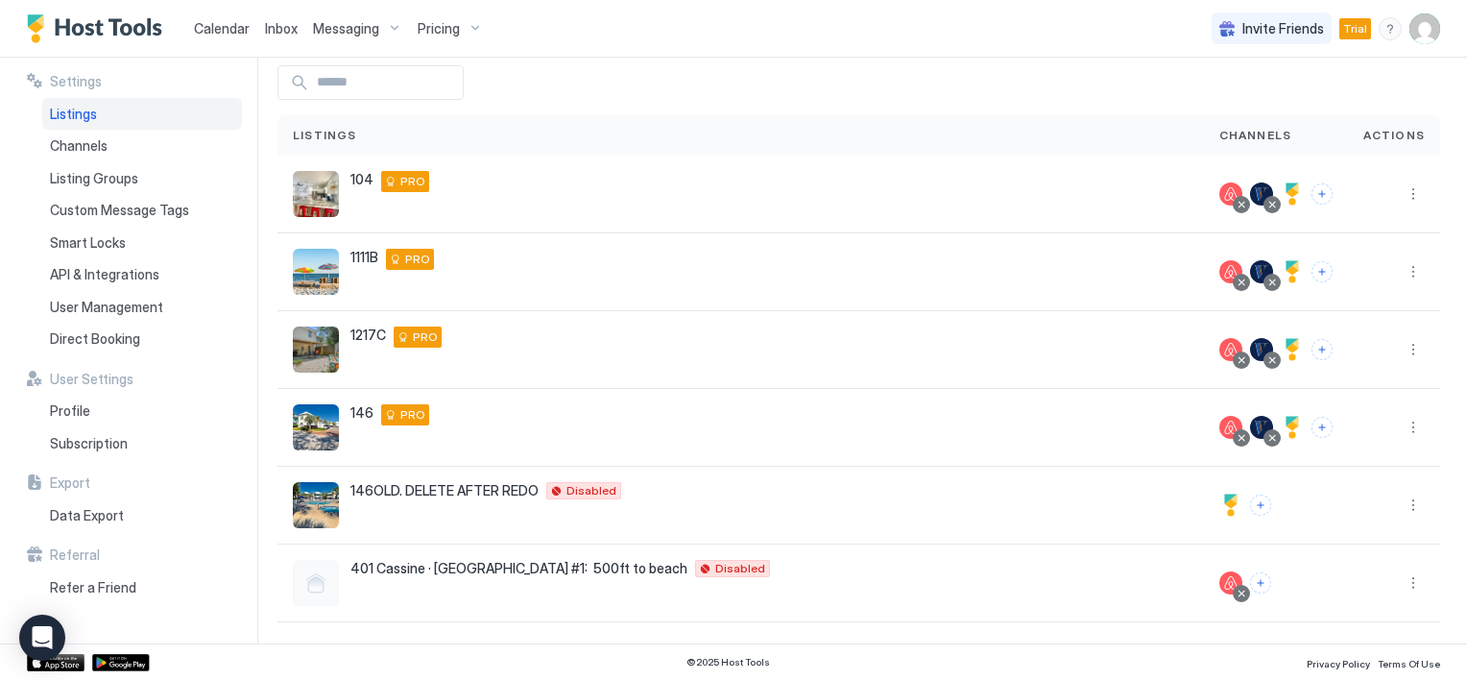
click at [1425, 31] on img "User profile" at bounding box center [1424, 28] width 31 height 31
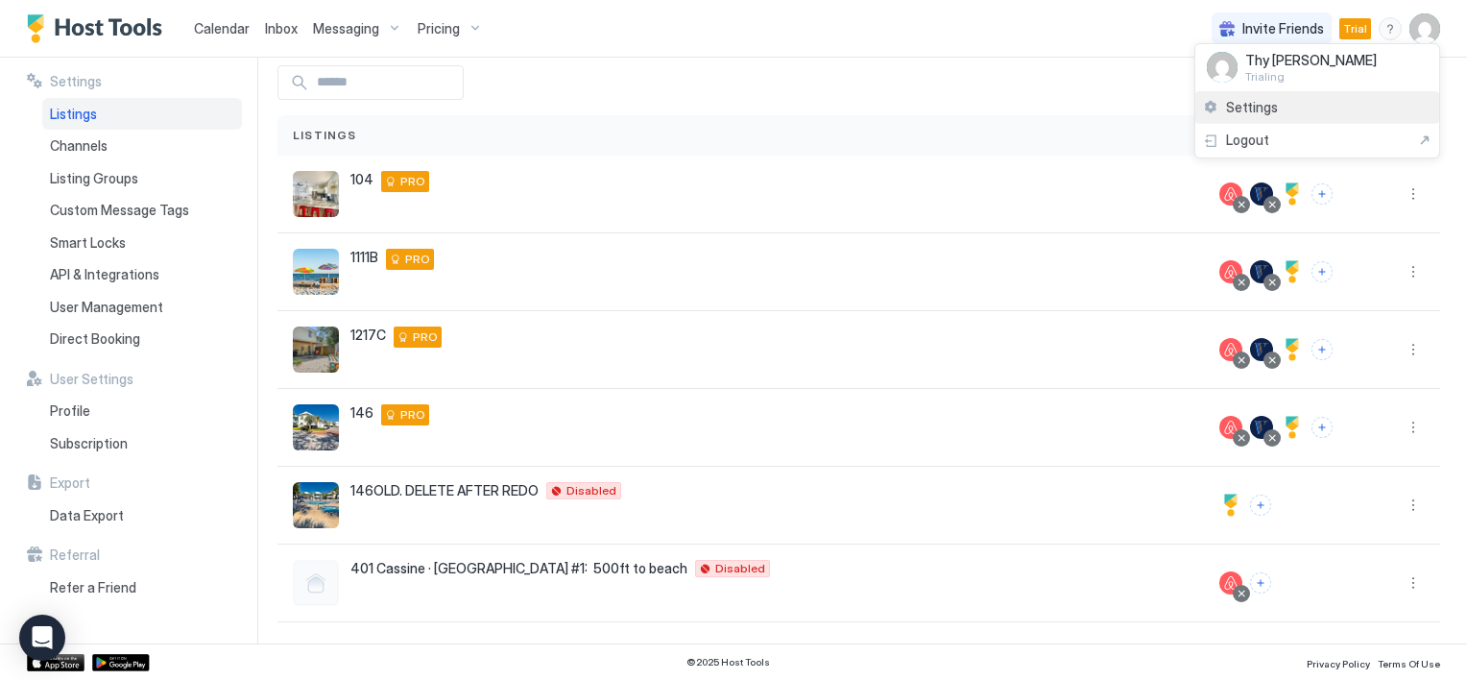
click at [1270, 109] on span "Settings" at bounding box center [1252, 107] width 52 height 17
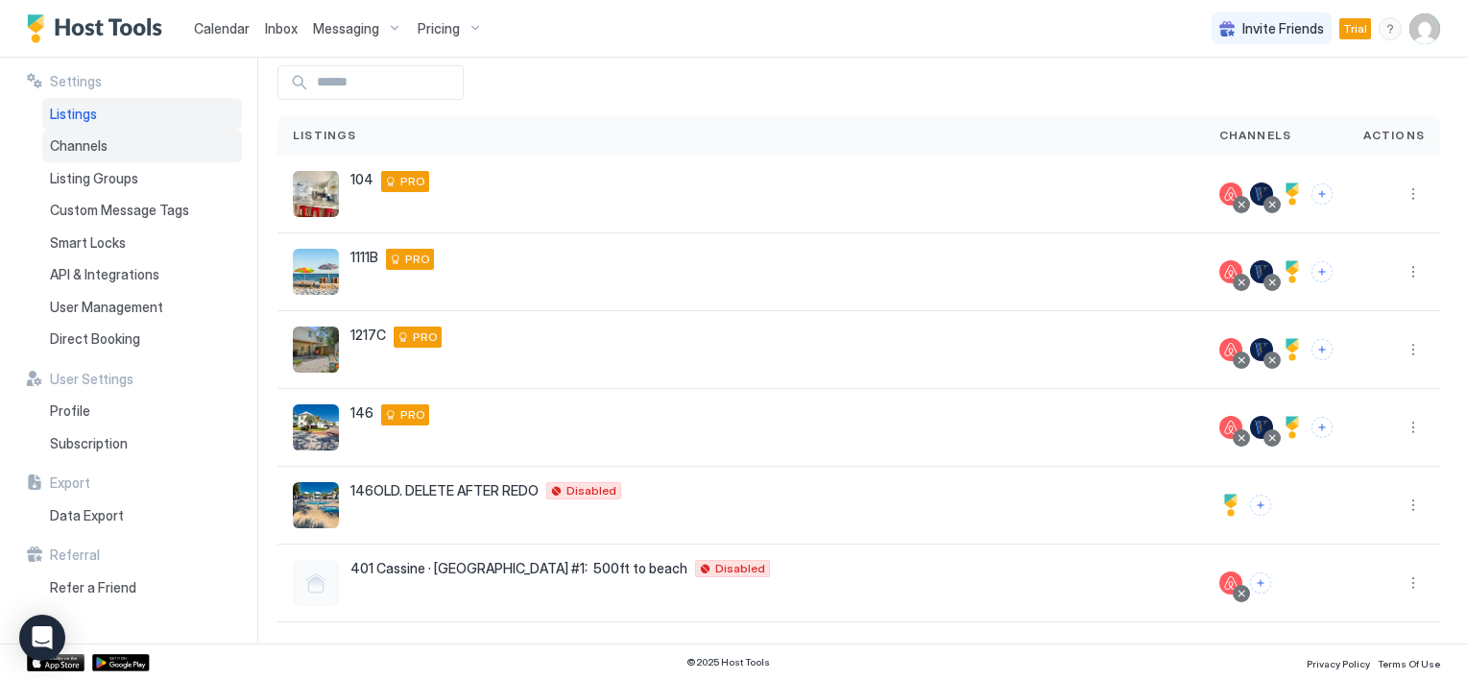
click at [95, 146] on span "Channels" at bounding box center [79, 145] width 58 height 17
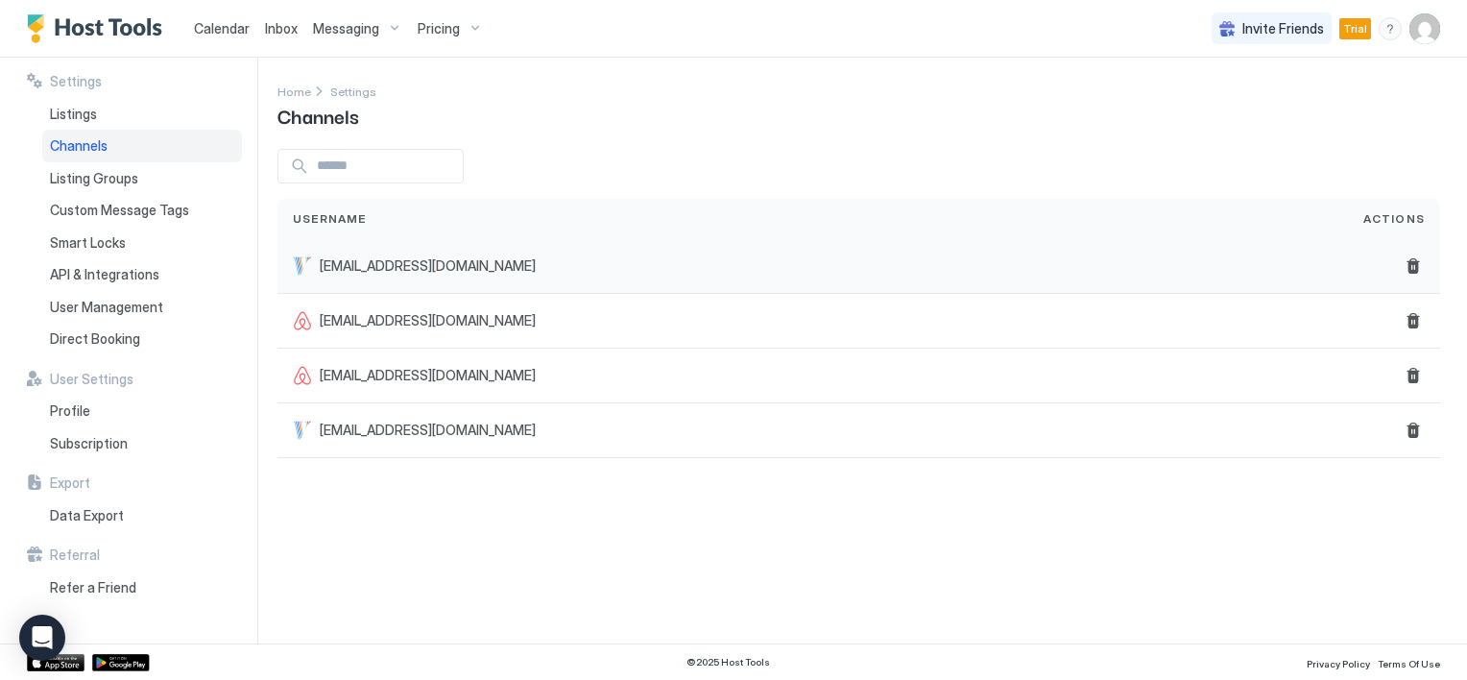
click at [465, 267] on span "cassinestationhoward@gmail.com" at bounding box center [428, 265] width 216 height 17
drag, startPoint x: 465, startPoint y: 267, endPoint x: 341, endPoint y: 253, distance: 124.6
click at [340, 255] on div "cassinestationhoward@gmail.com" at bounding box center [812, 266] width 1070 height 55
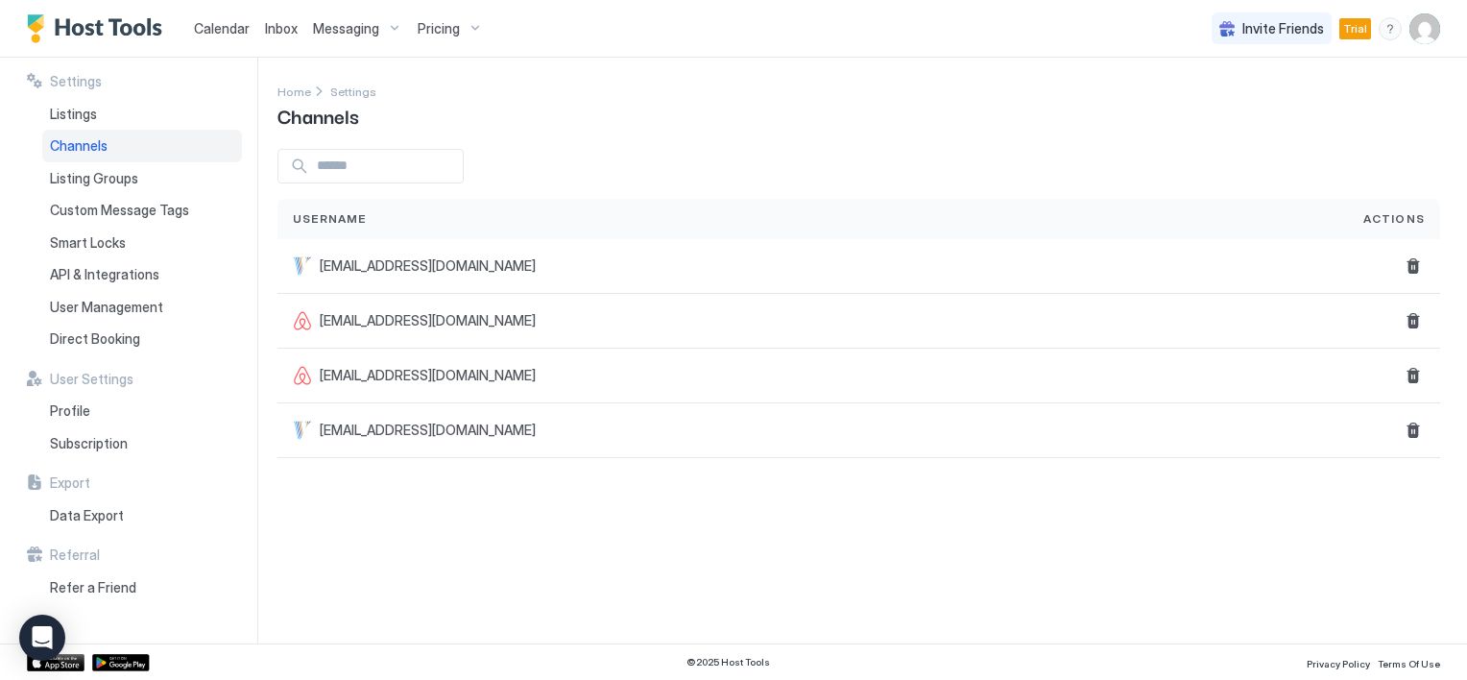
click at [346, 169] on input "Input Field" at bounding box center [386, 166] width 154 height 33
click at [68, 106] on span "Listings" at bounding box center [73, 114] width 47 height 17
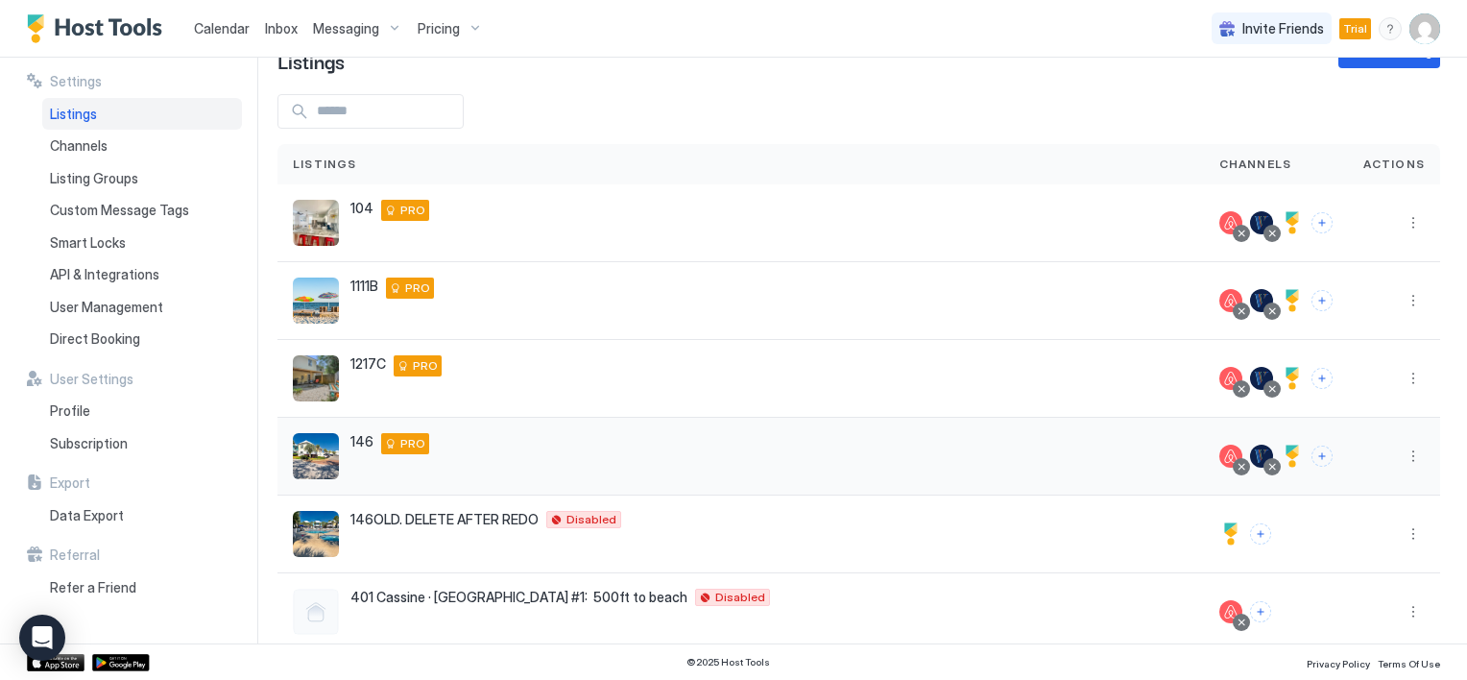
scroll to position [84, 0]
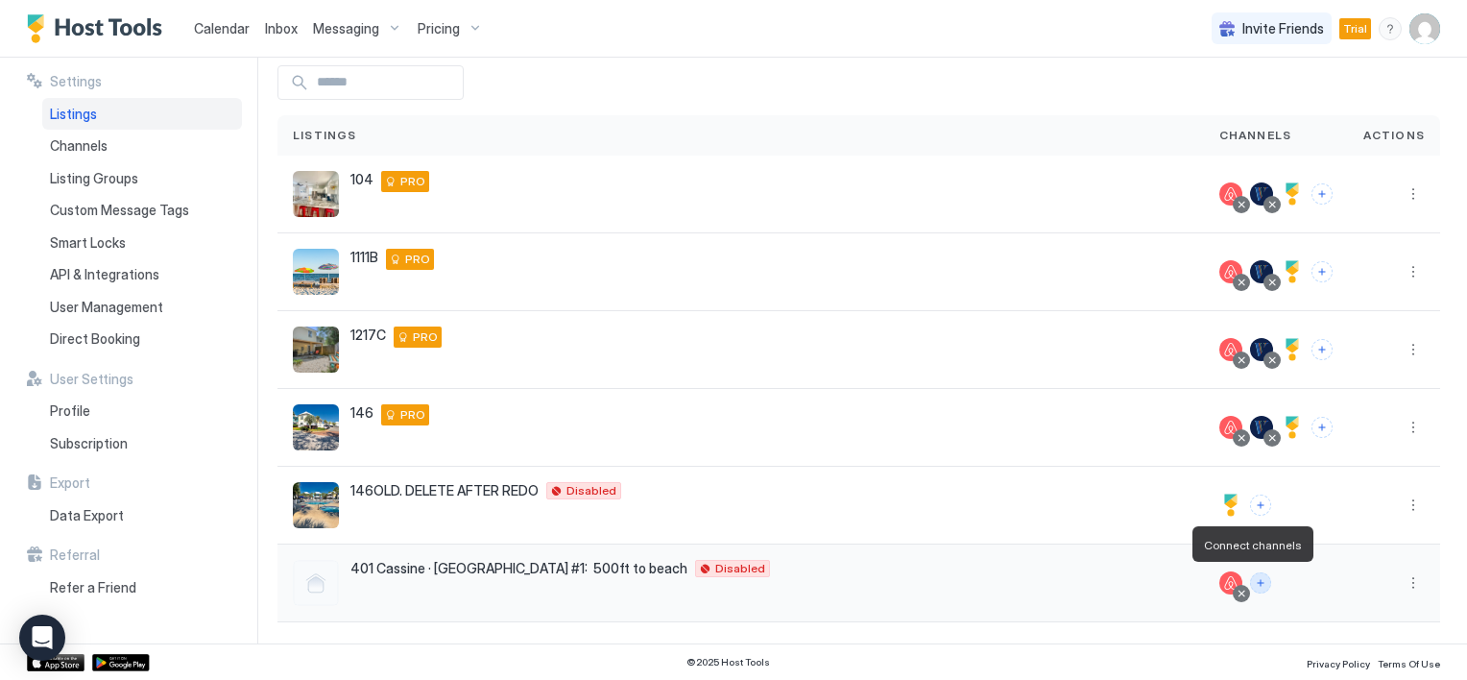
click at [1250, 582] on button "Connect channels" at bounding box center [1260, 582] width 21 height 21
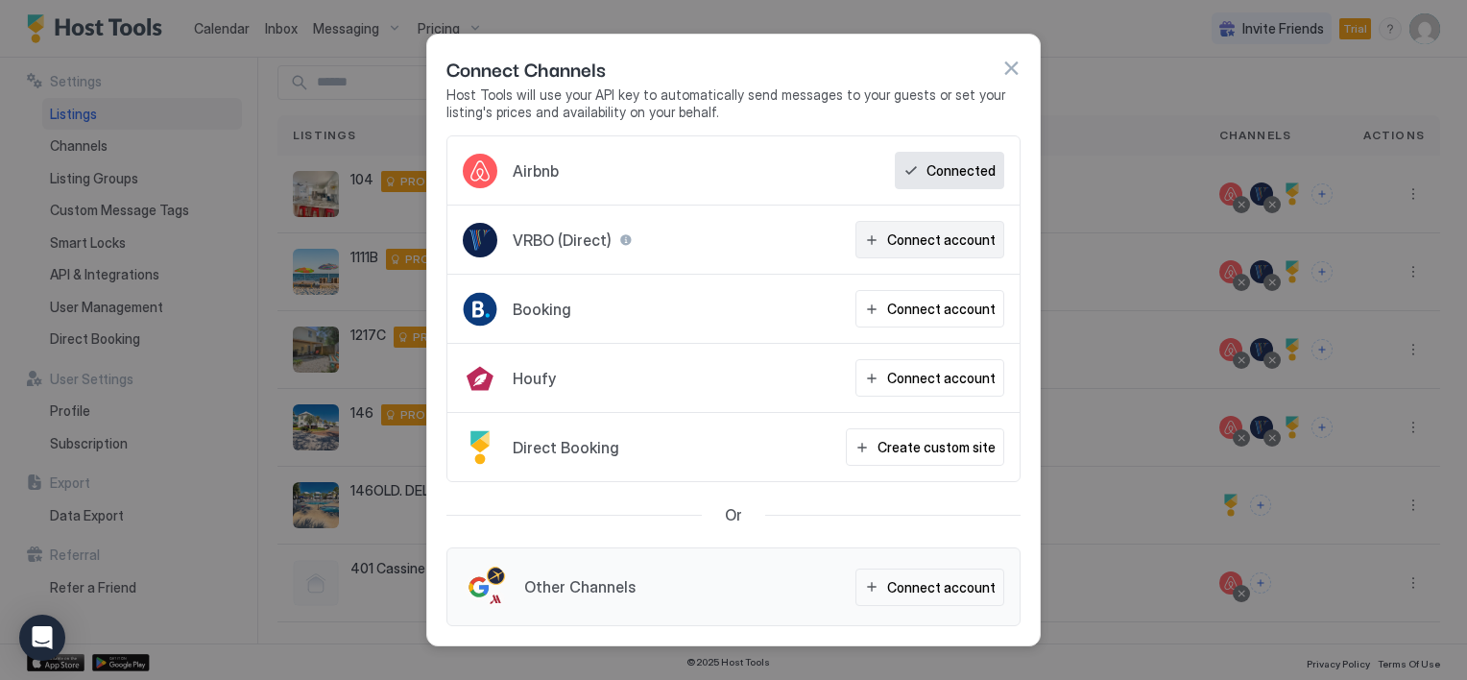
click at [899, 239] on div "Connect account" at bounding box center [941, 239] width 108 height 20
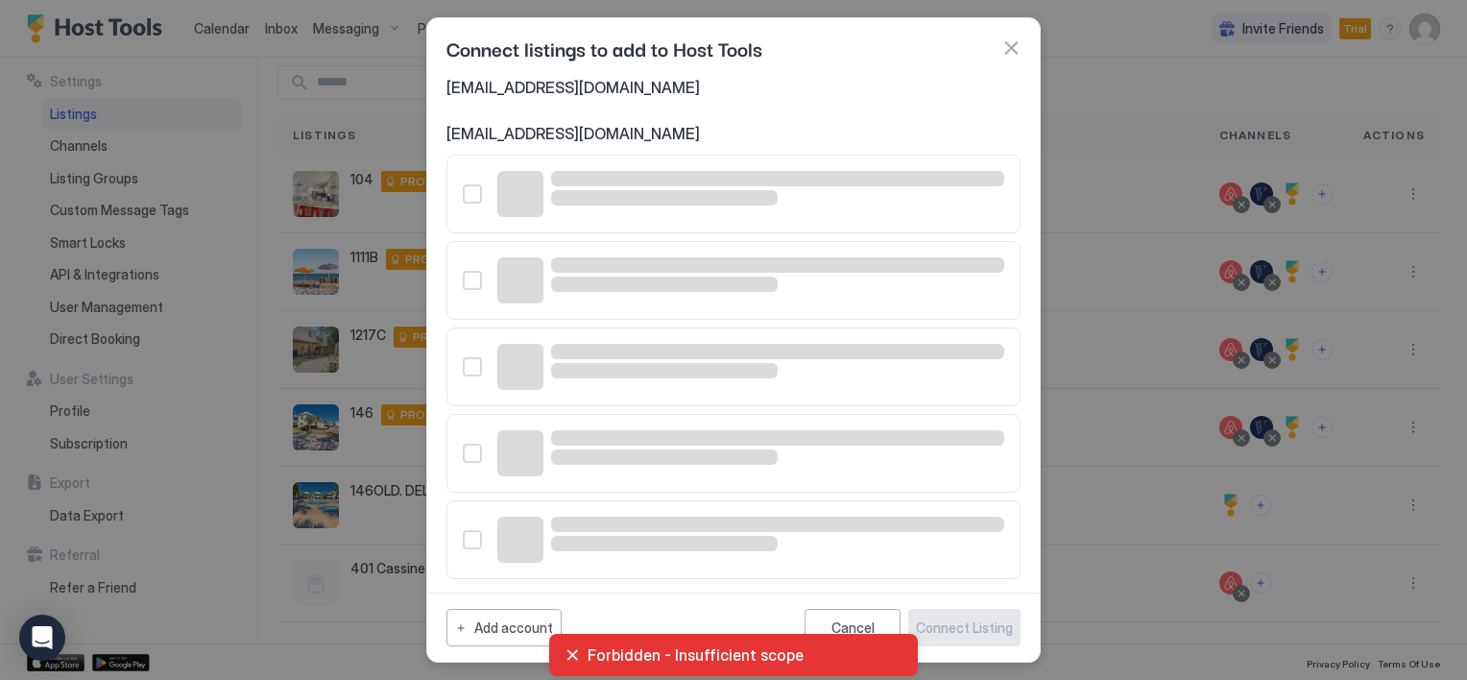
click at [572, 652] on div "Forbidden - Insufficient scope" at bounding box center [733, 654] width 338 height 19
click at [573, 655] on div "Forbidden - Insufficient scope" at bounding box center [733, 654] width 338 height 19
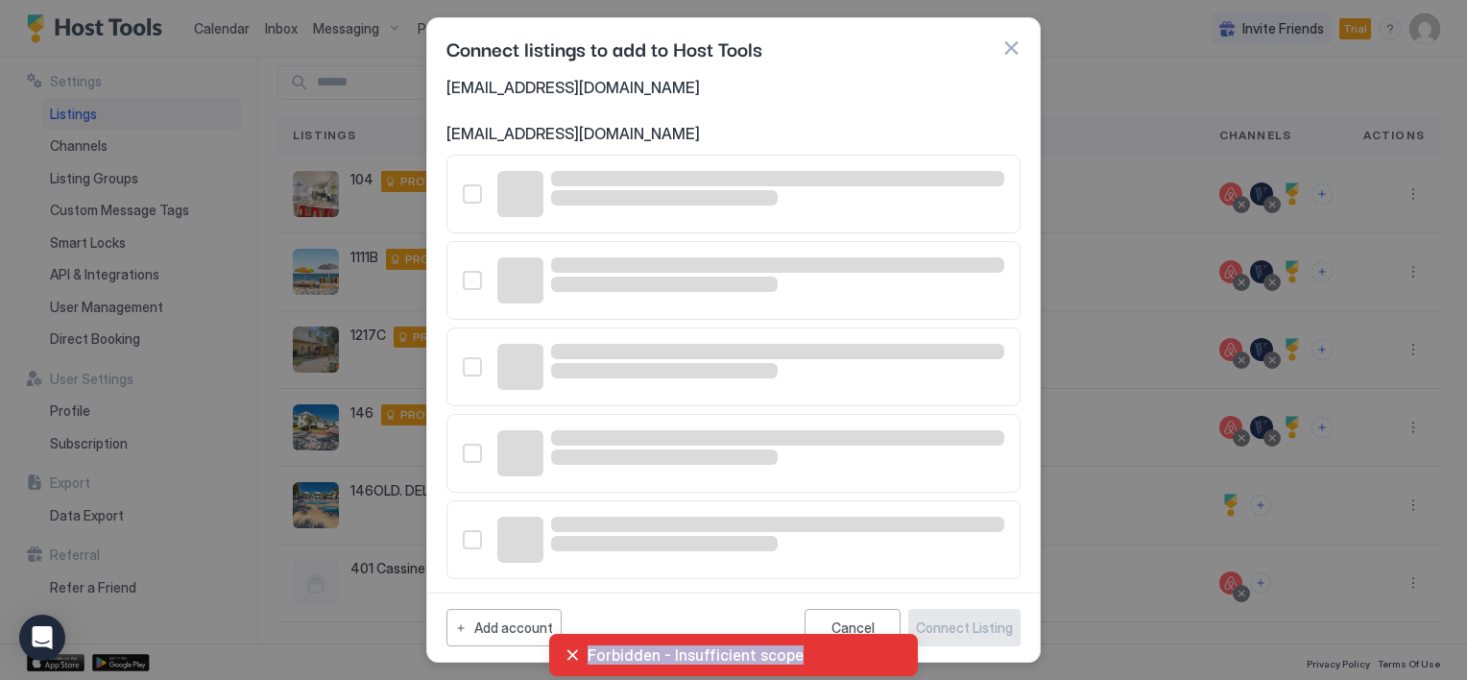
drag, startPoint x: 573, startPoint y: 655, endPoint x: 495, endPoint y: 626, distance: 82.9
click at [495, 626] on div "Add account" at bounding box center [513, 627] width 79 height 20
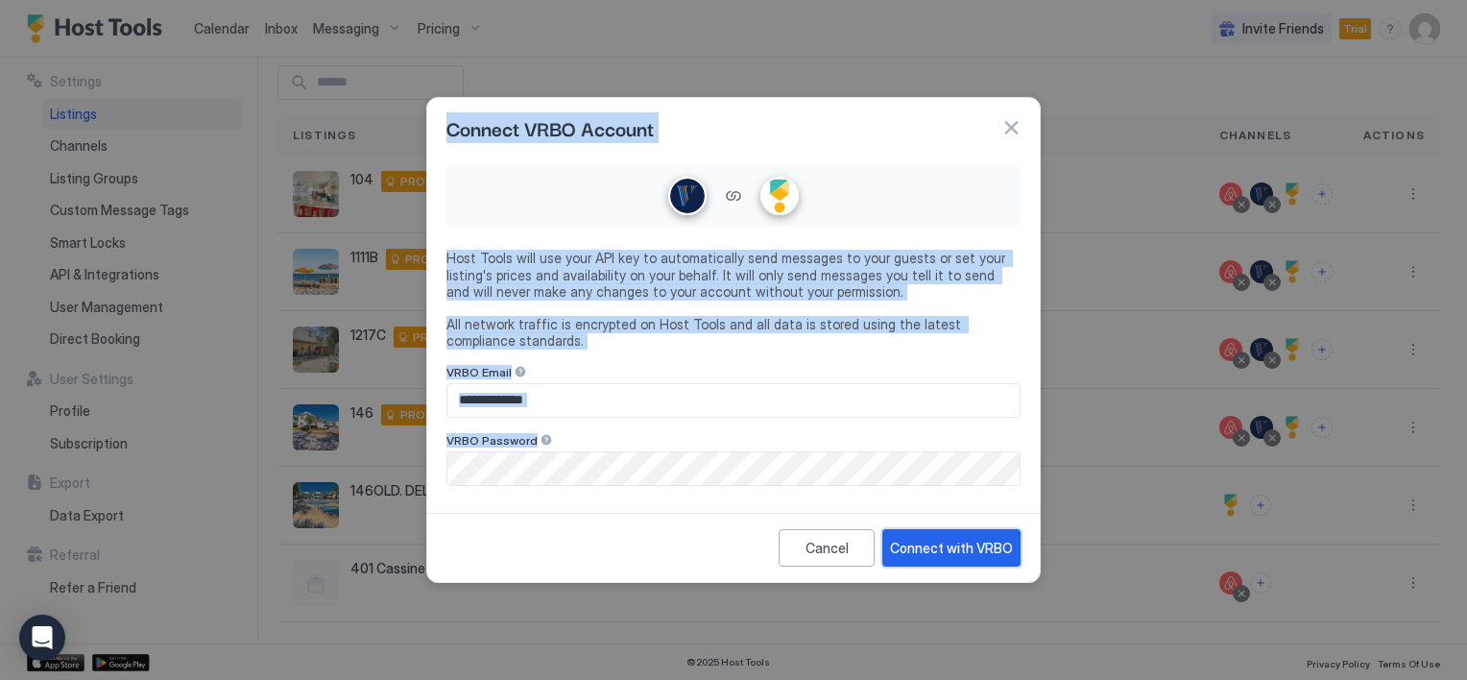
click at [897, 542] on div "Connect with VRBO" at bounding box center [951, 548] width 123 height 20
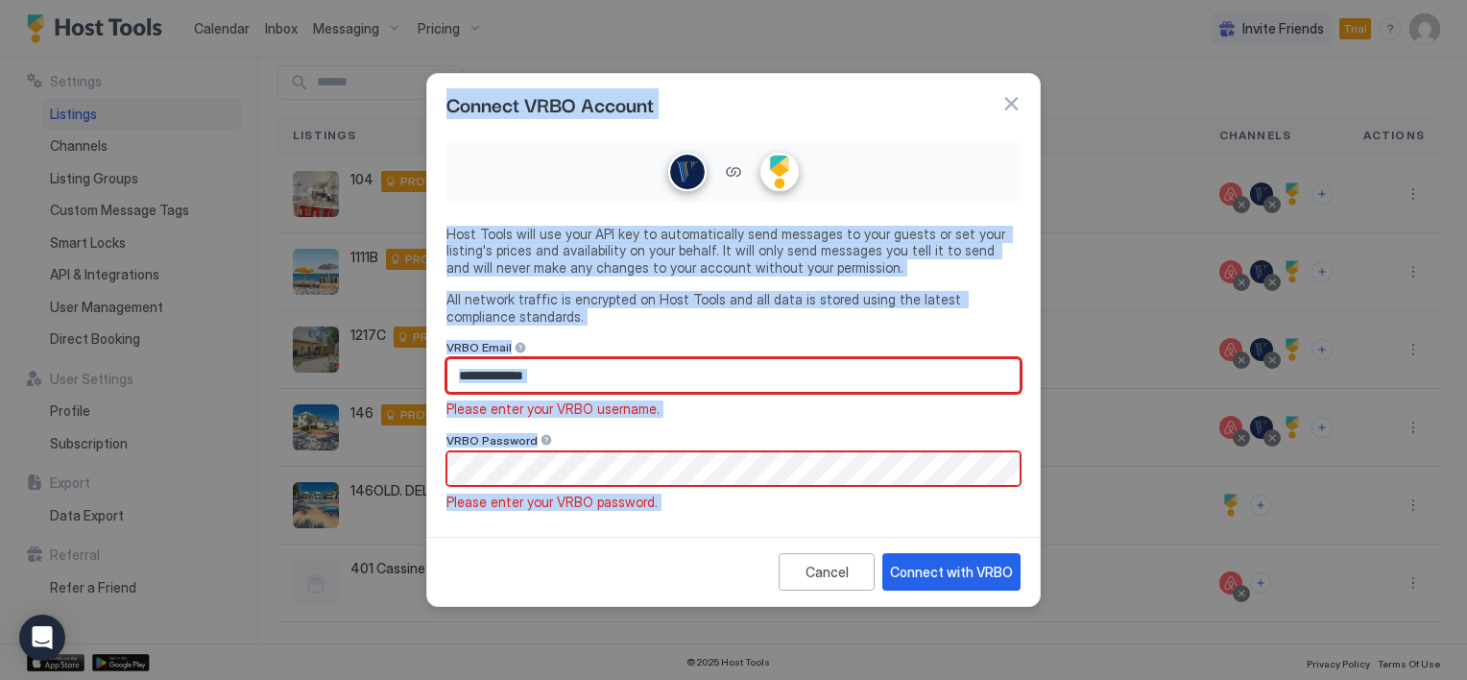
click at [576, 375] on input "Input Field" at bounding box center [733, 375] width 572 height 33
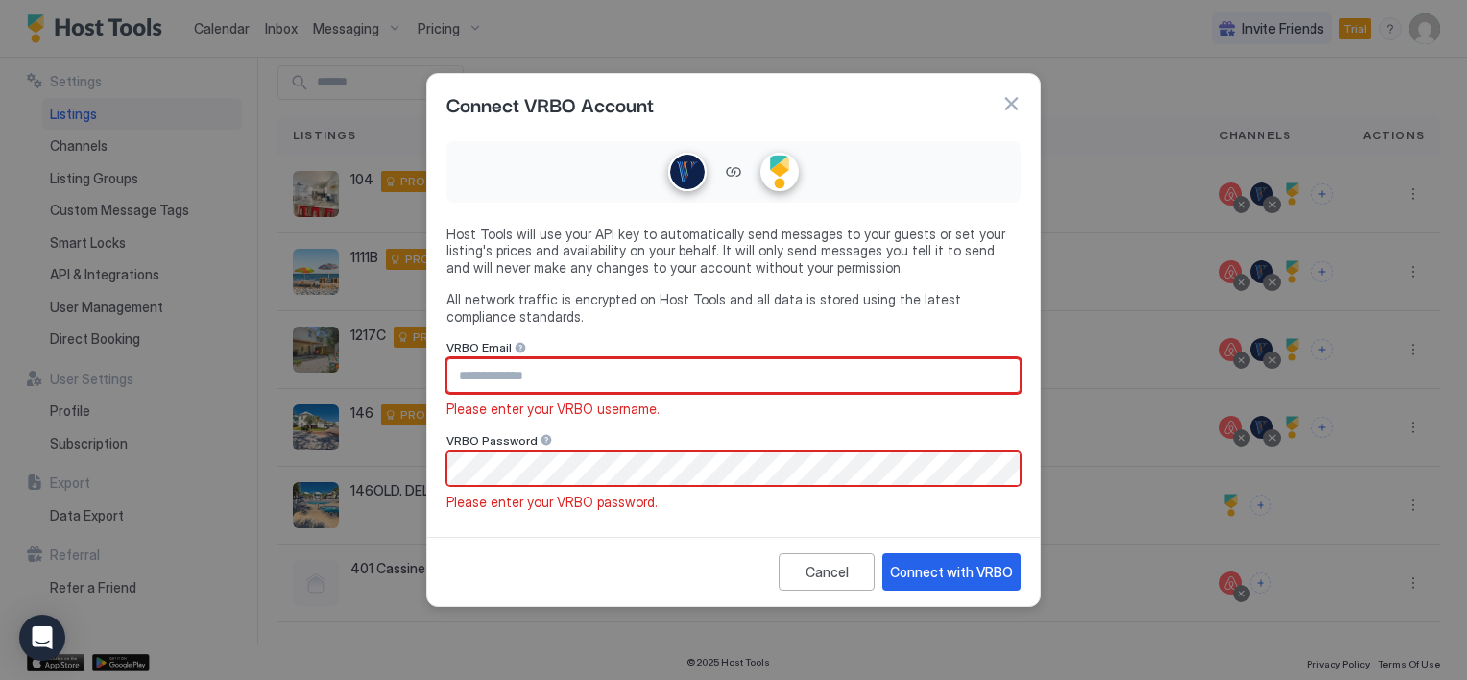
type input "**********"
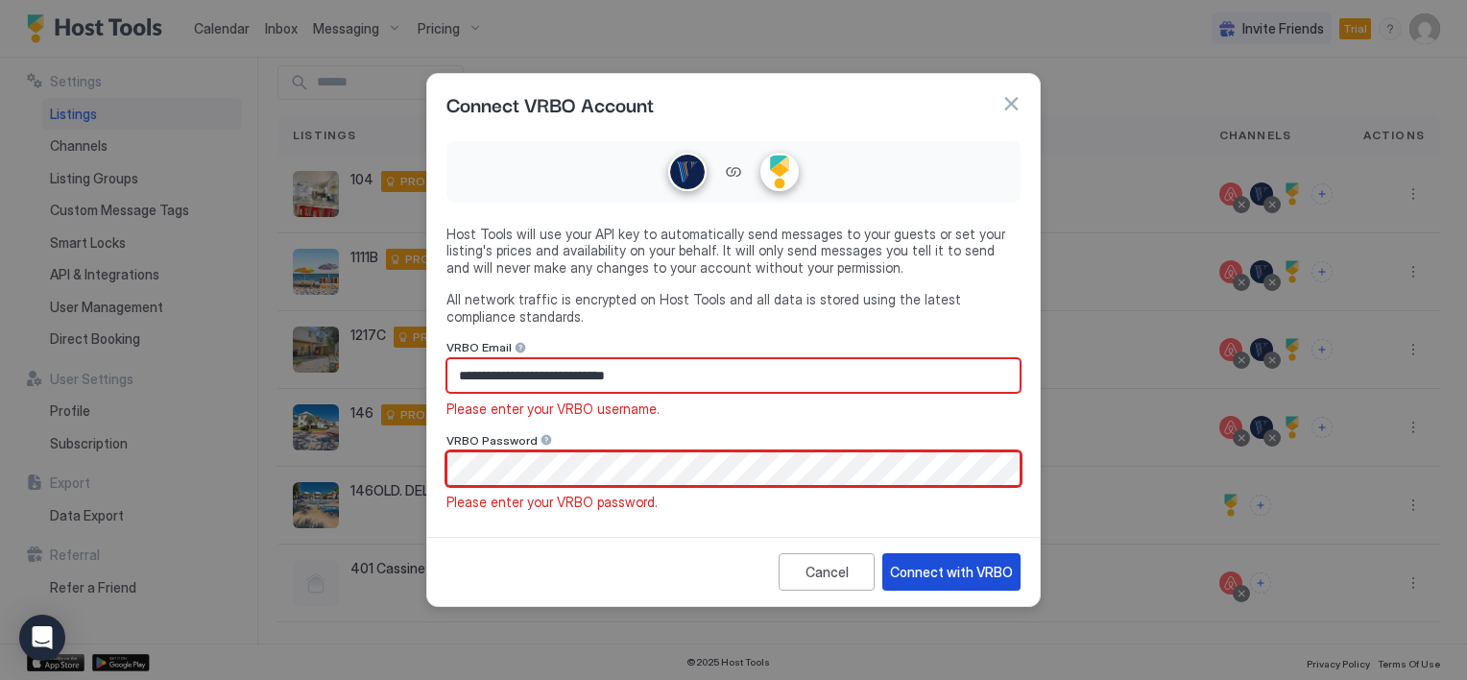
click at [926, 573] on div "Connect with VRBO" at bounding box center [951, 572] width 123 height 20
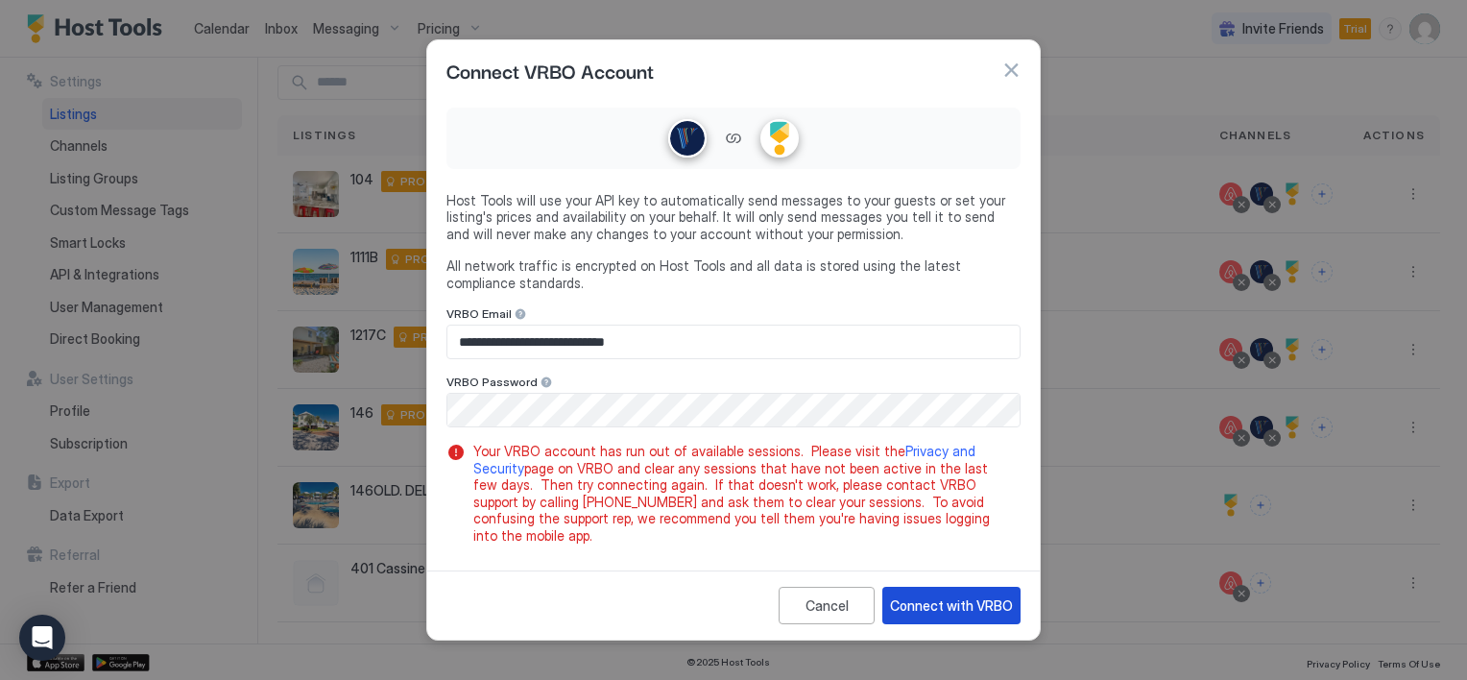
click at [934, 595] on div "Connect with VRBO" at bounding box center [951, 605] width 123 height 20
click at [1011, 77] on button "button" at bounding box center [1010, 69] width 19 height 19
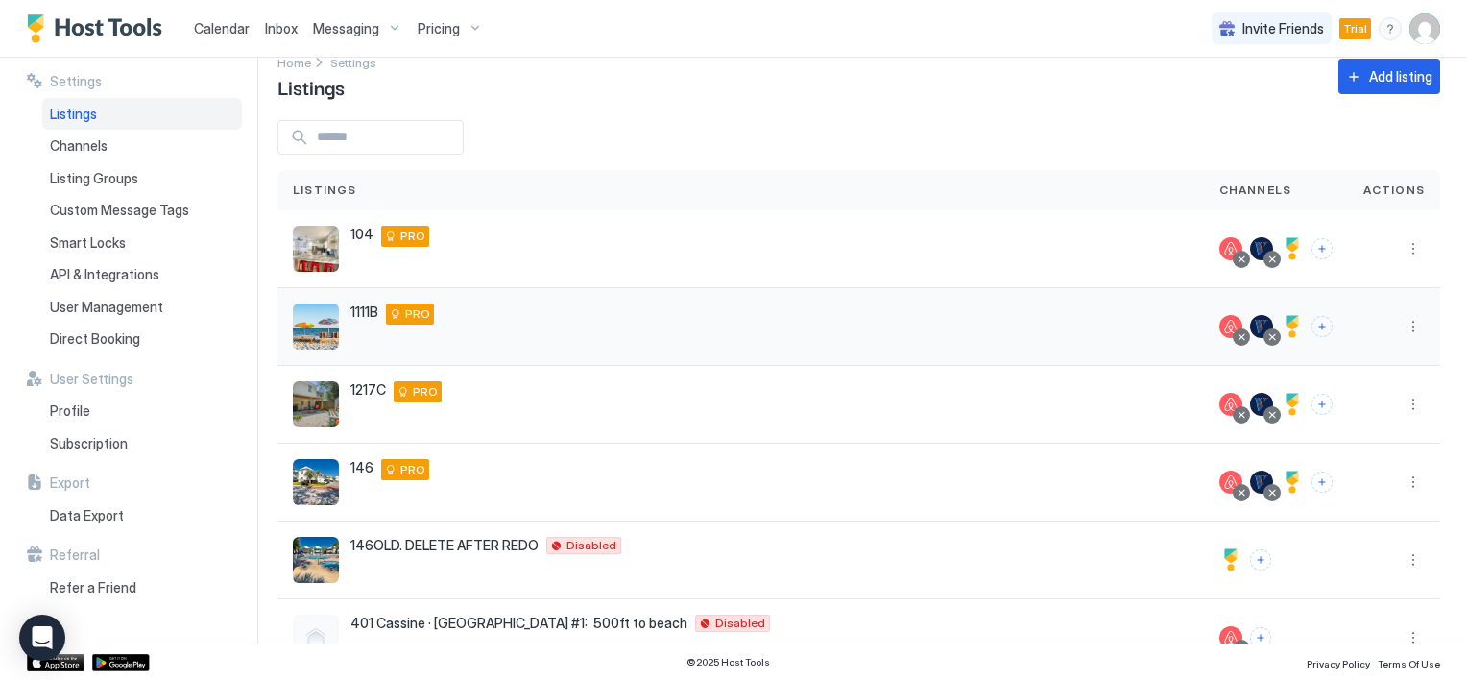
scroll to position [0, 0]
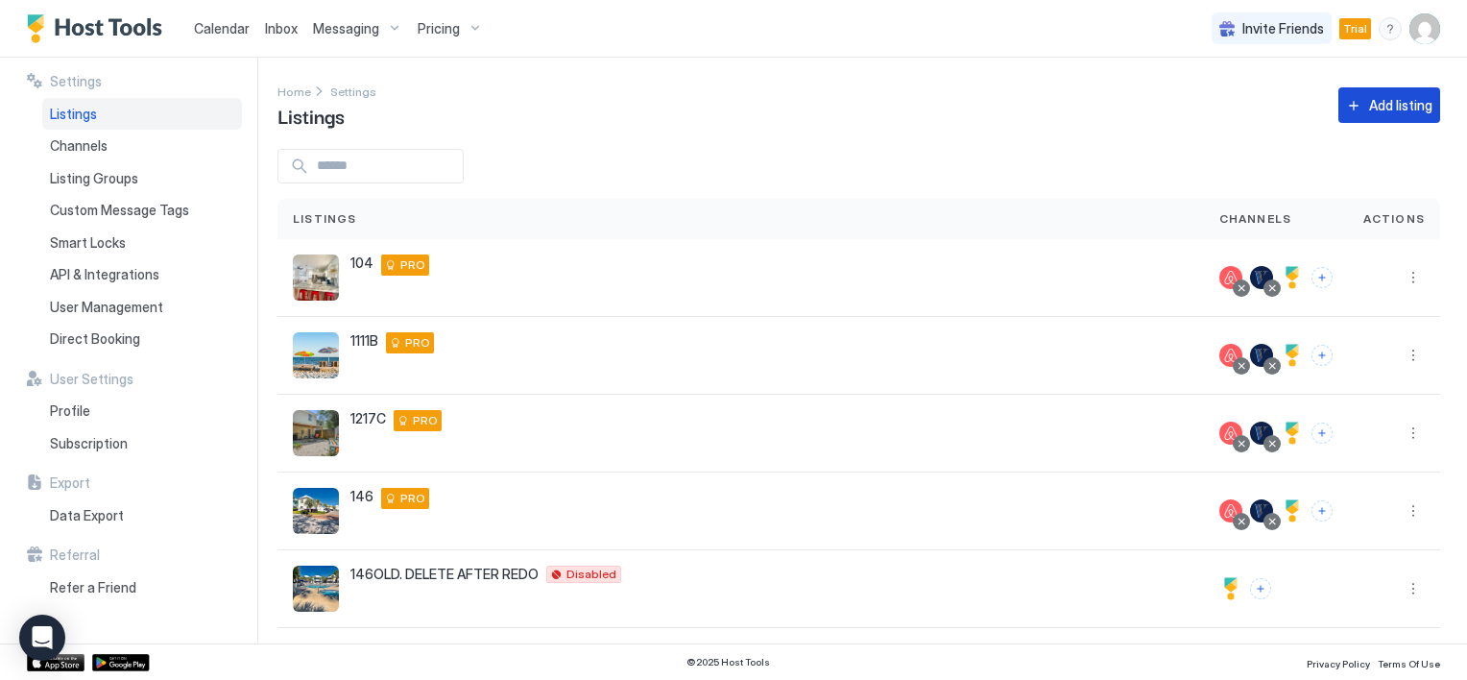
click at [1341, 108] on button "Add listing" at bounding box center [1389, 105] width 102 height 36
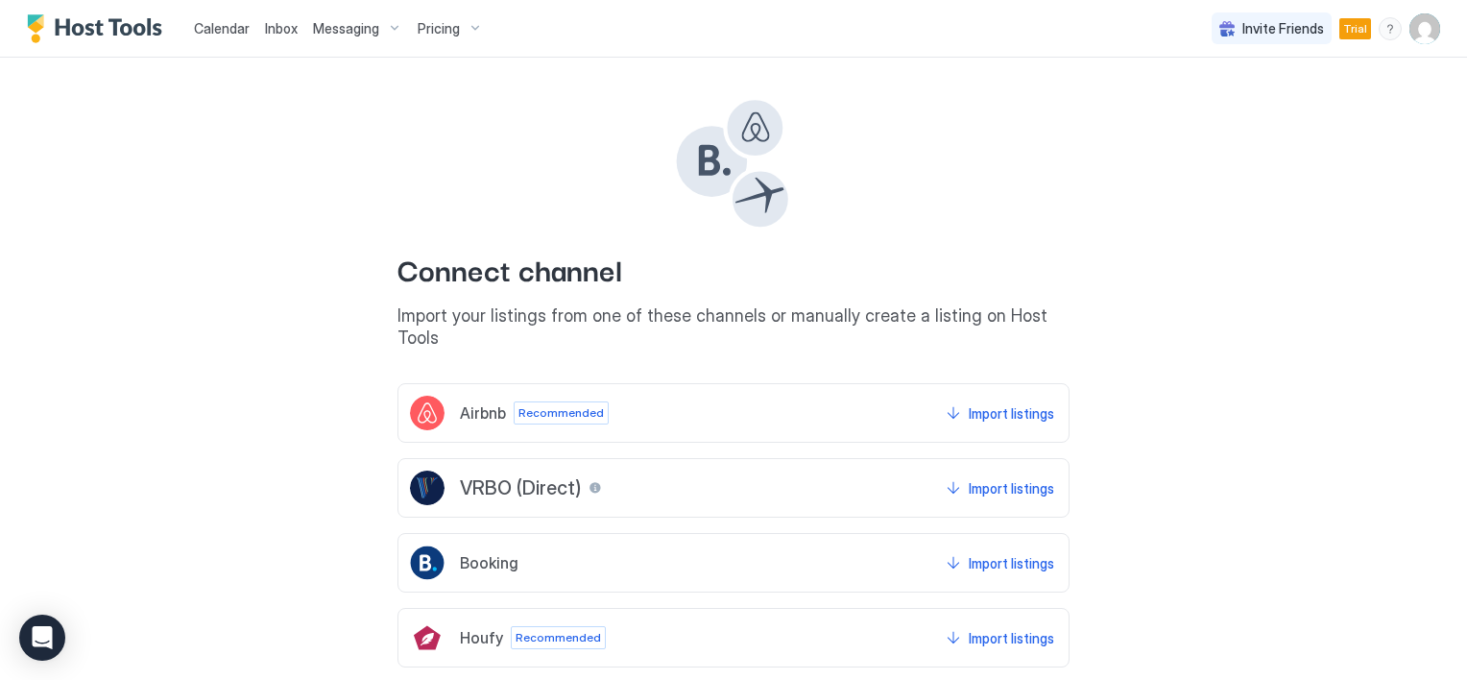
click at [501, 396] on div "Airbnb Recommended" at bounding box center [509, 413] width 199 height 35
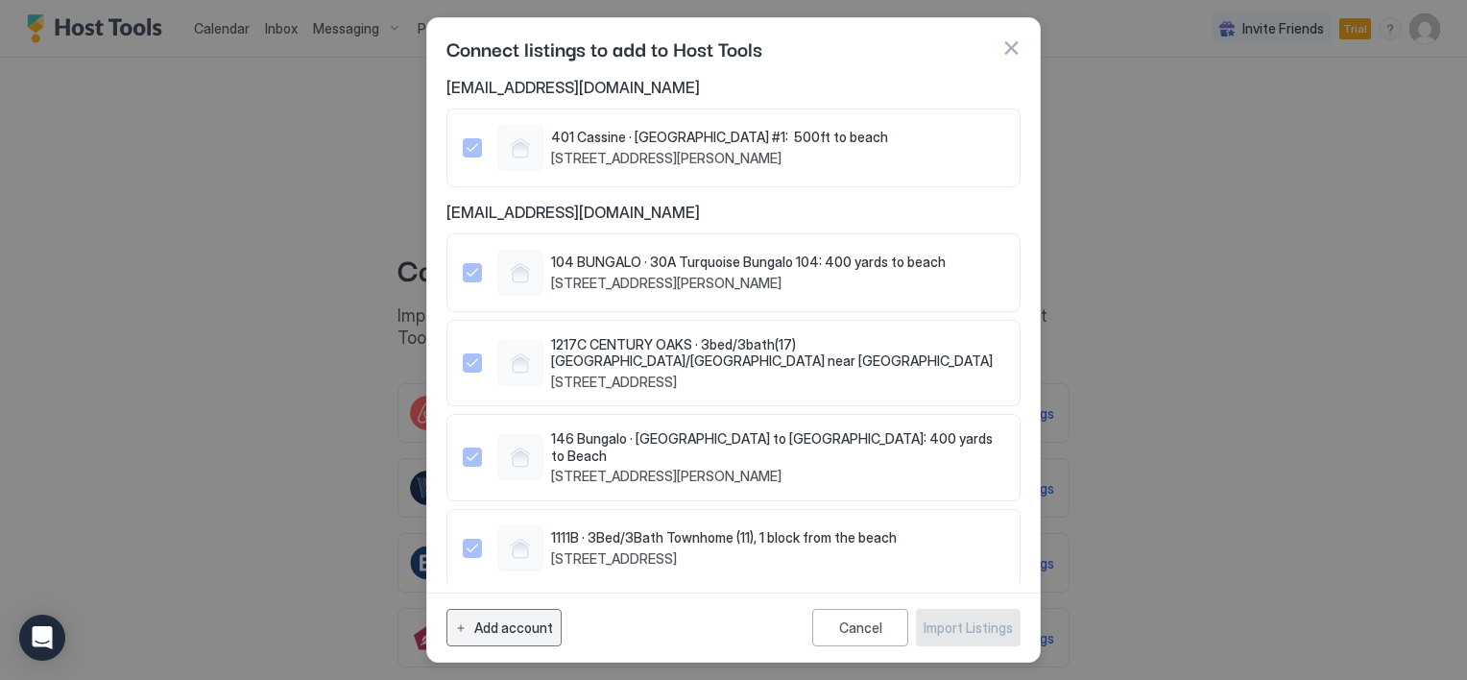
click at [525, 636] on div "Add account" at bounding box center [513, 627] width 79 height 20
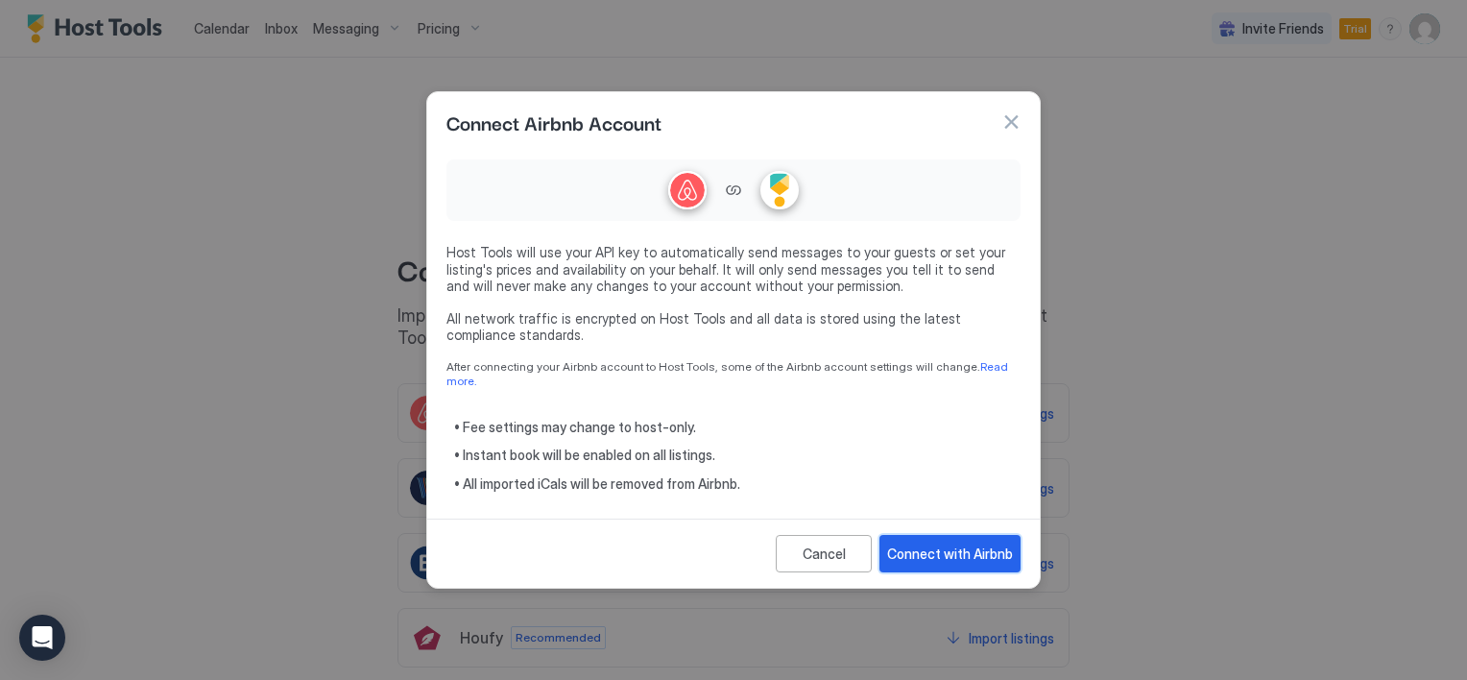
click at [928, 547] on div "Connect with Airbnb" at bounding box center [950, 553] width 126 height 20
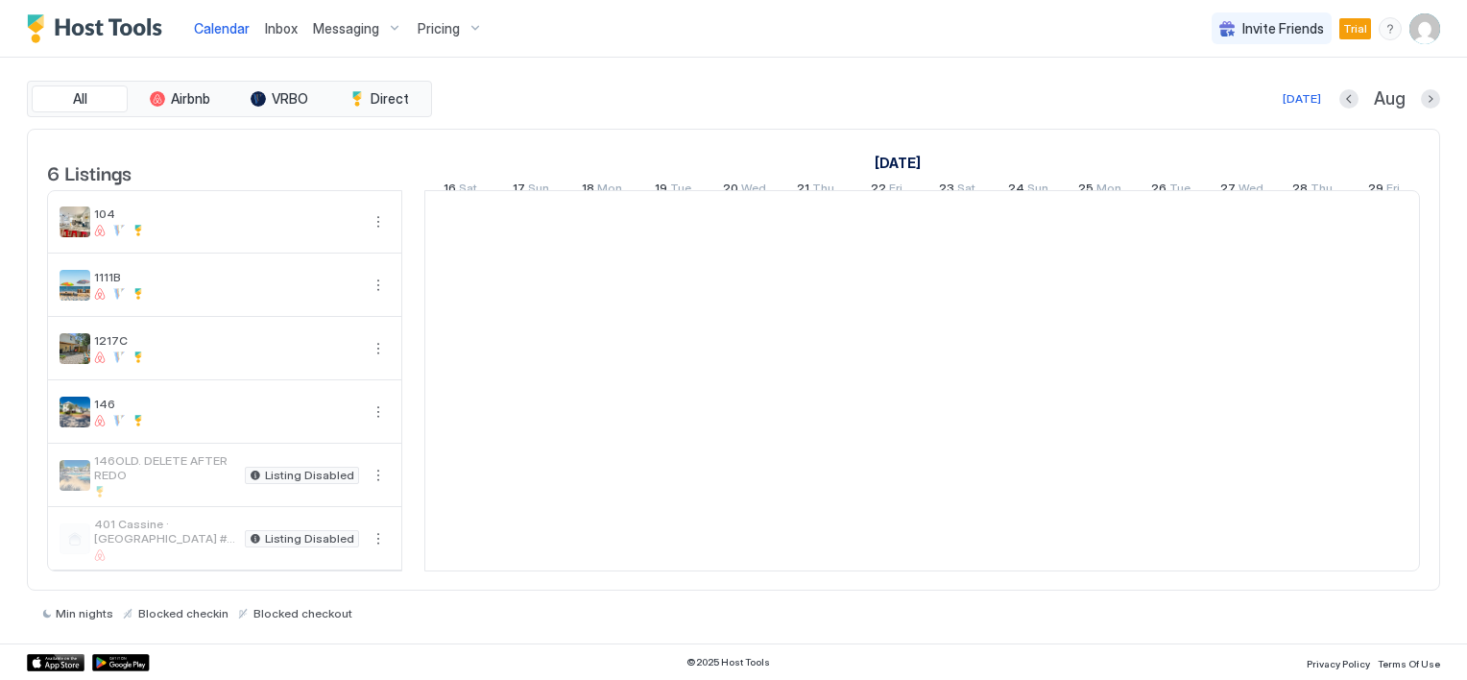
scroll to position [0, 1067]
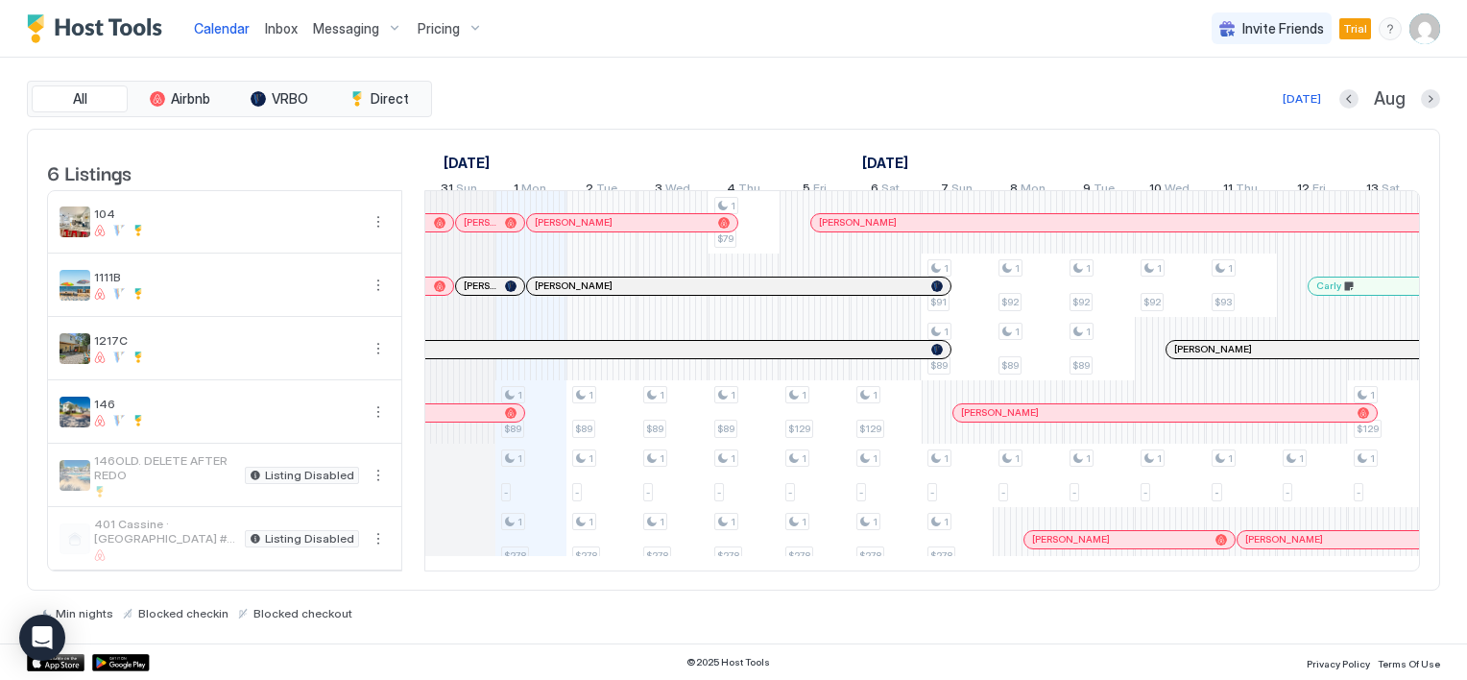
click at [1416, 34] on img "User profile" at bounding box center [1424, 28] width 31 height 31
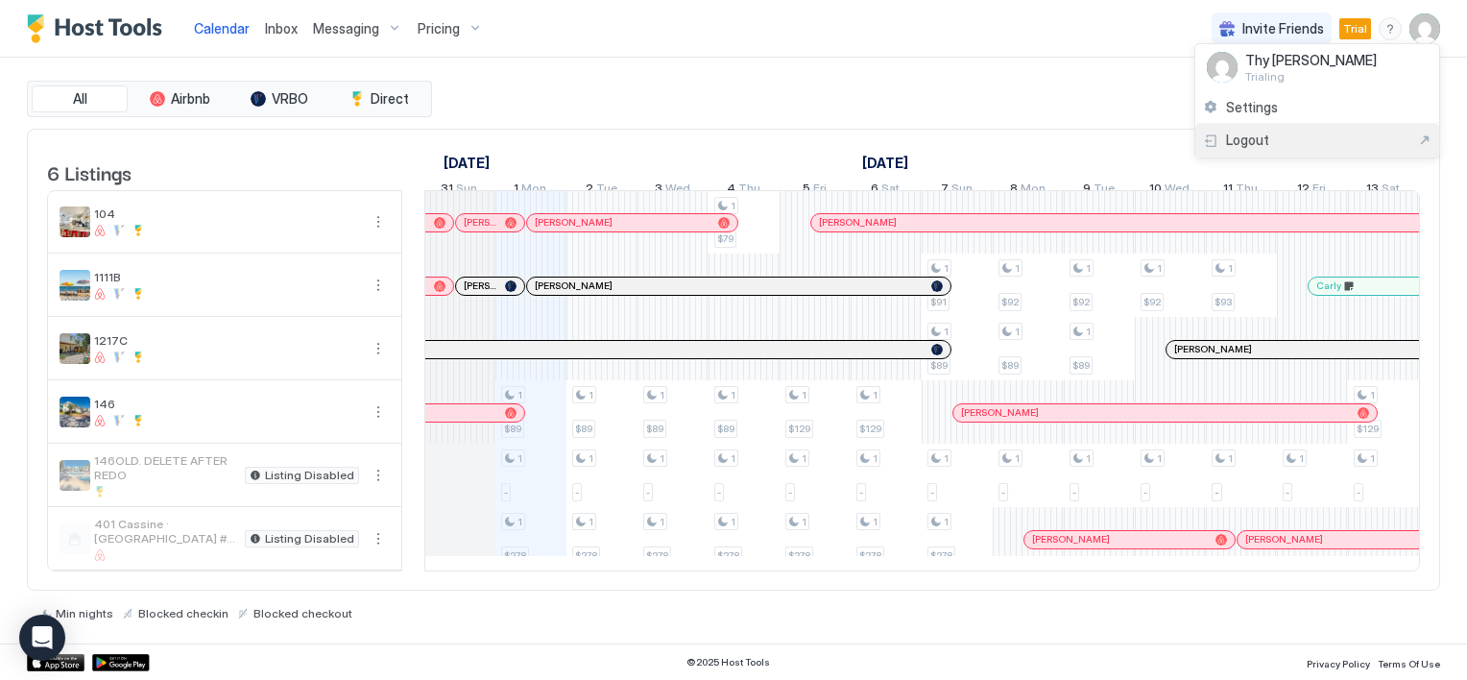
click at [1259, 140] on span "Logout" at bounding box center [1247, 140] width 43 height 17
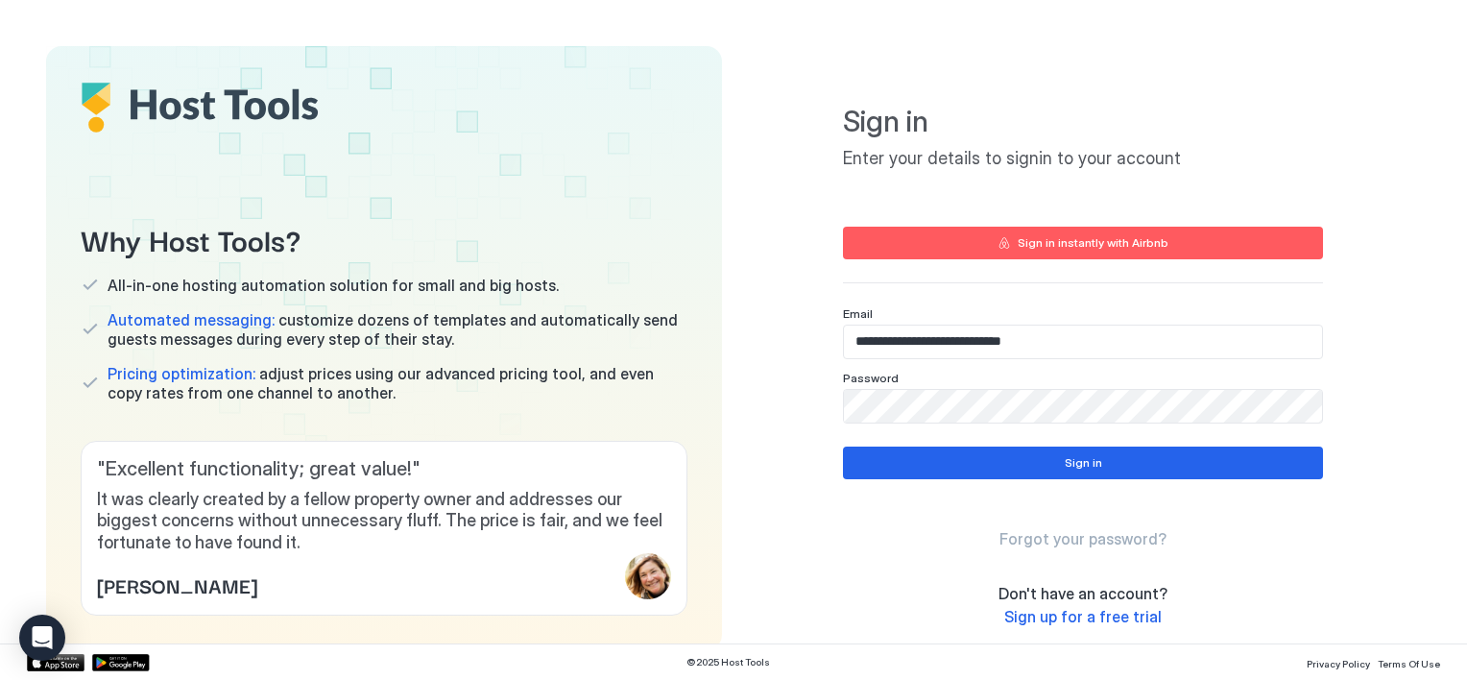
click at [1013, 348] on input "**********" at bounding box center [1083, 341] width 478 height 33
click at [1014, 337] on input "**********" at bounding box center [1083, 341] width 478 height 33
click at [1014, 338] on input "**********" at bounding box center [1083, 341] width 478 height 33
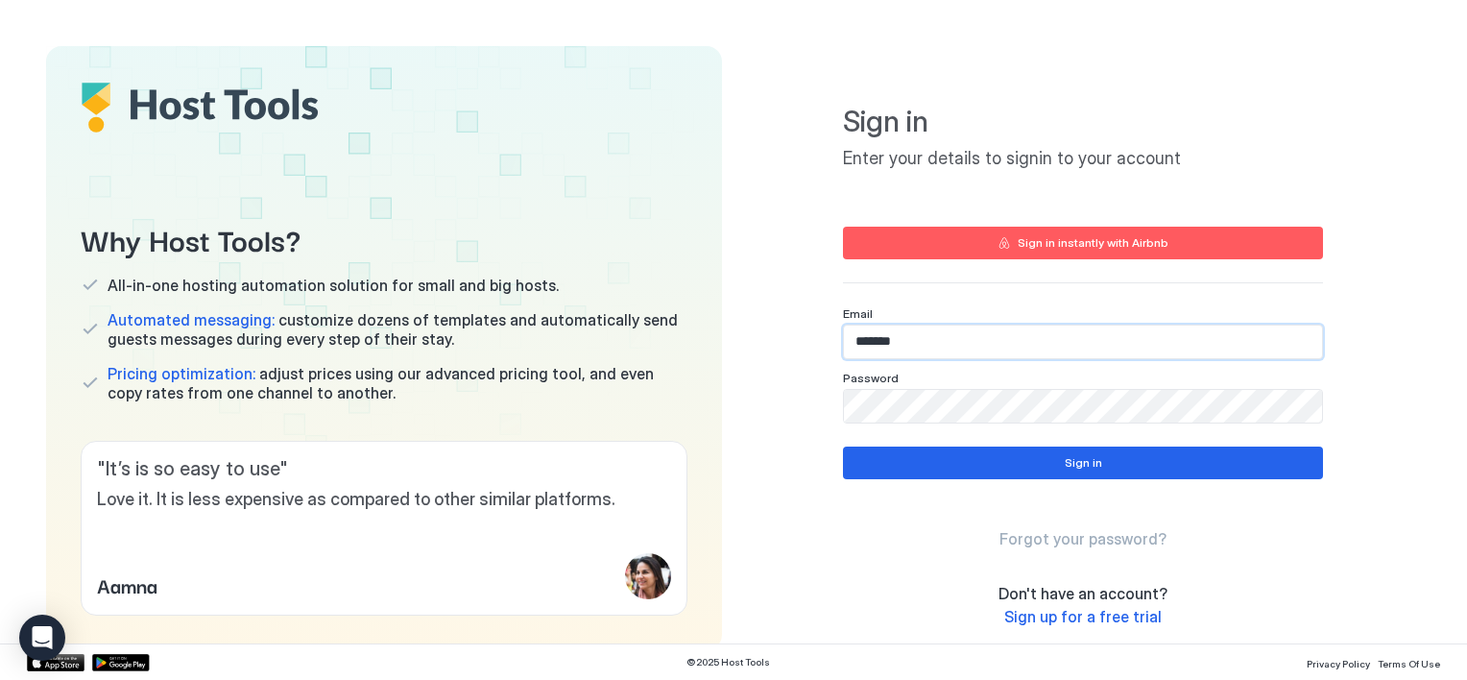
type input "**********"
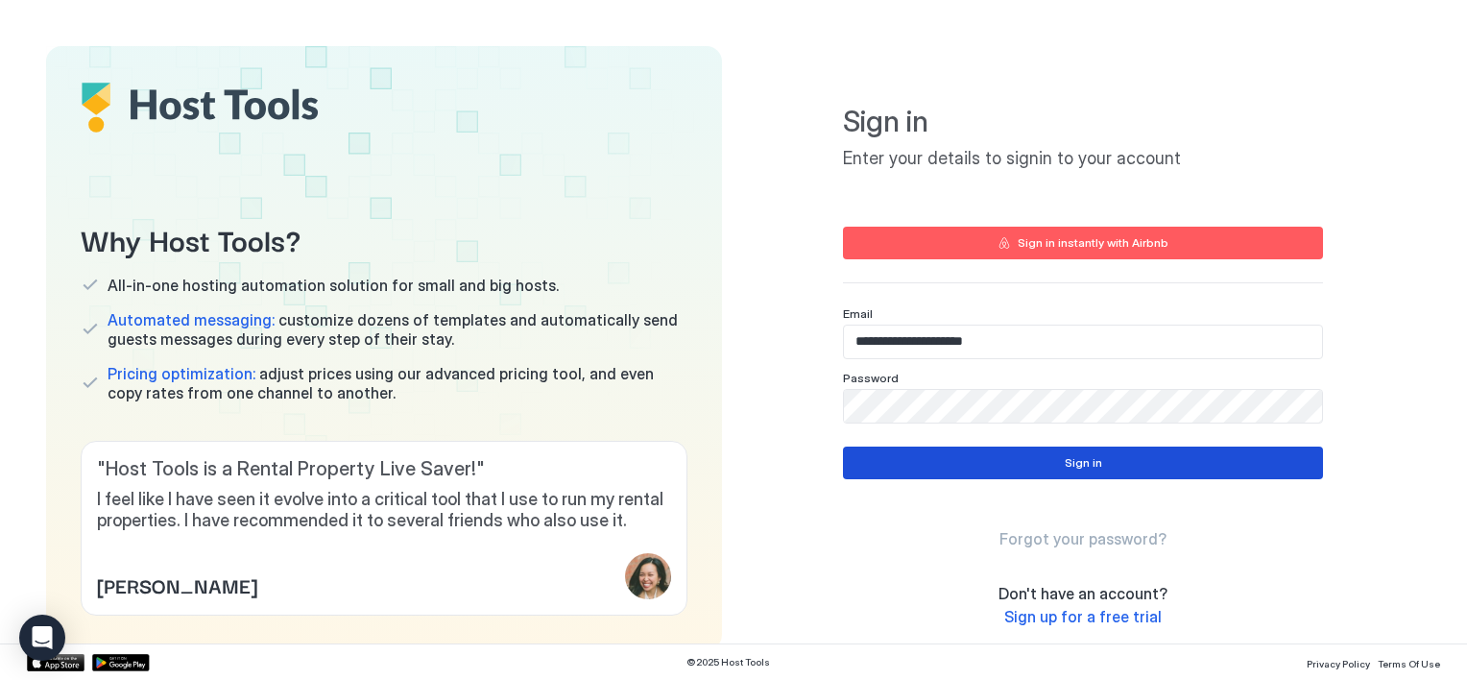
click at [1044, 461] on button "Sign in" at bounding box center [1083, 462] width 480 height 33
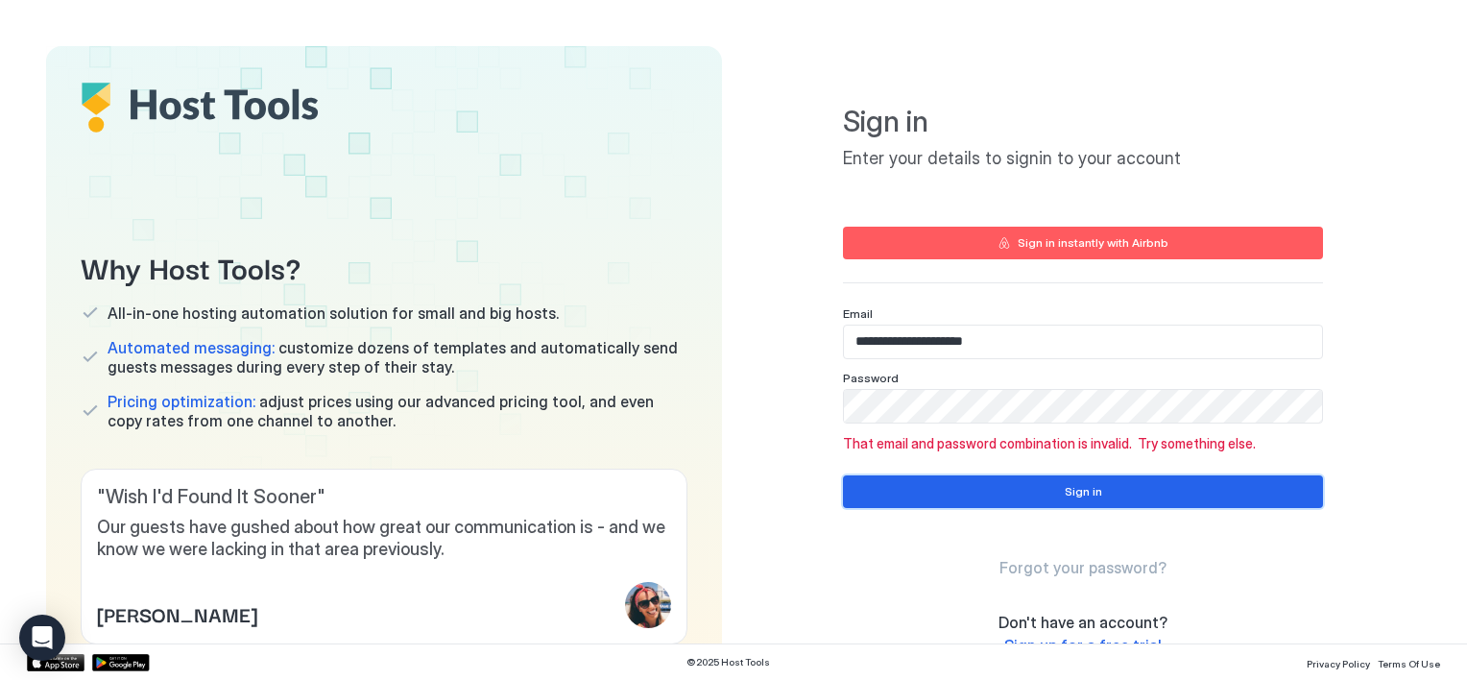
click at [1244, 493] on button "Sign in" at bounding box center [1083, 491] width 480 height 33
